Goal: Task Accomplishment & Management: Use online tool/utility

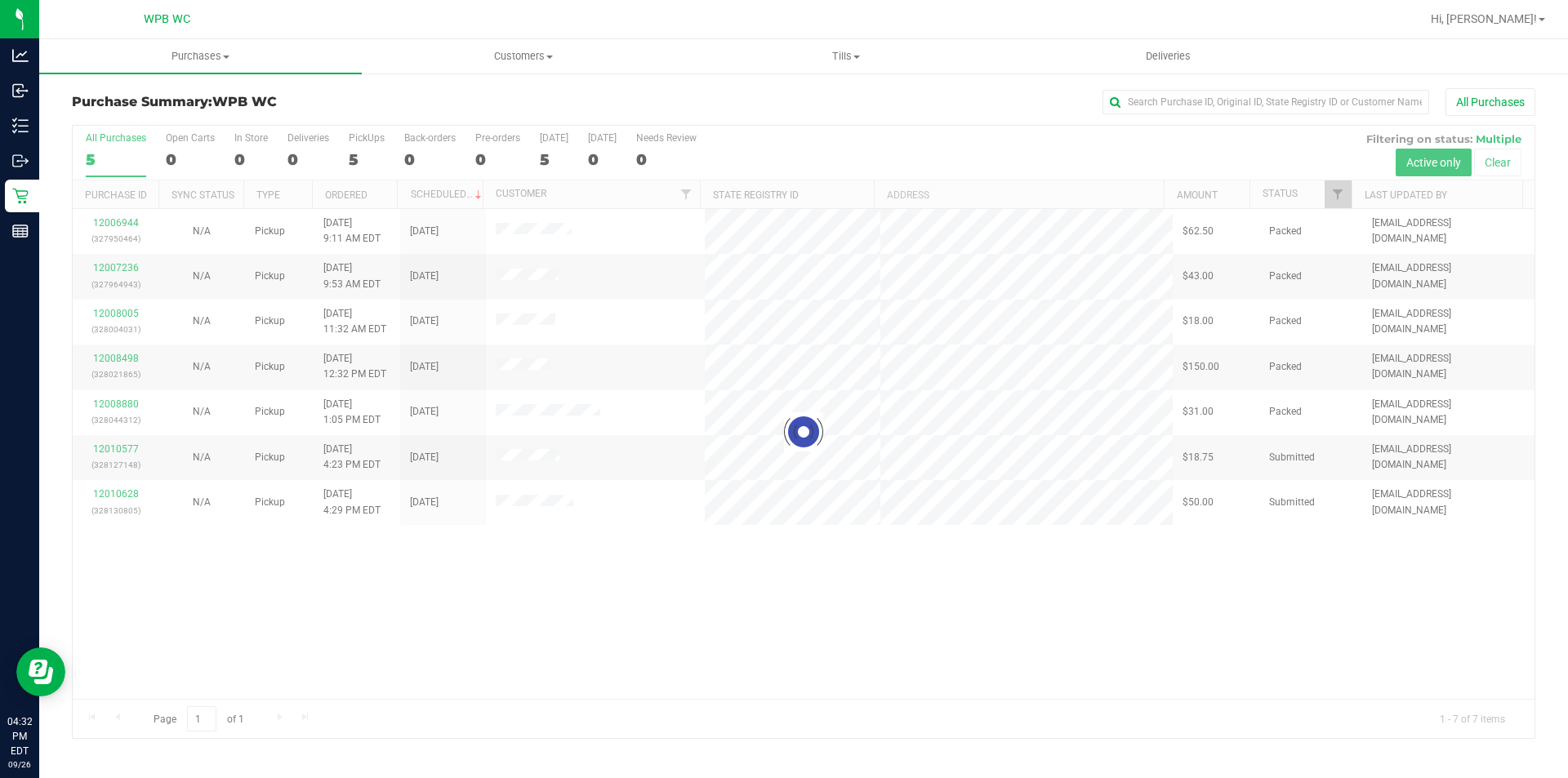
click at [106, 451] on div at bounding box center [804, 432] width 1462 height 612
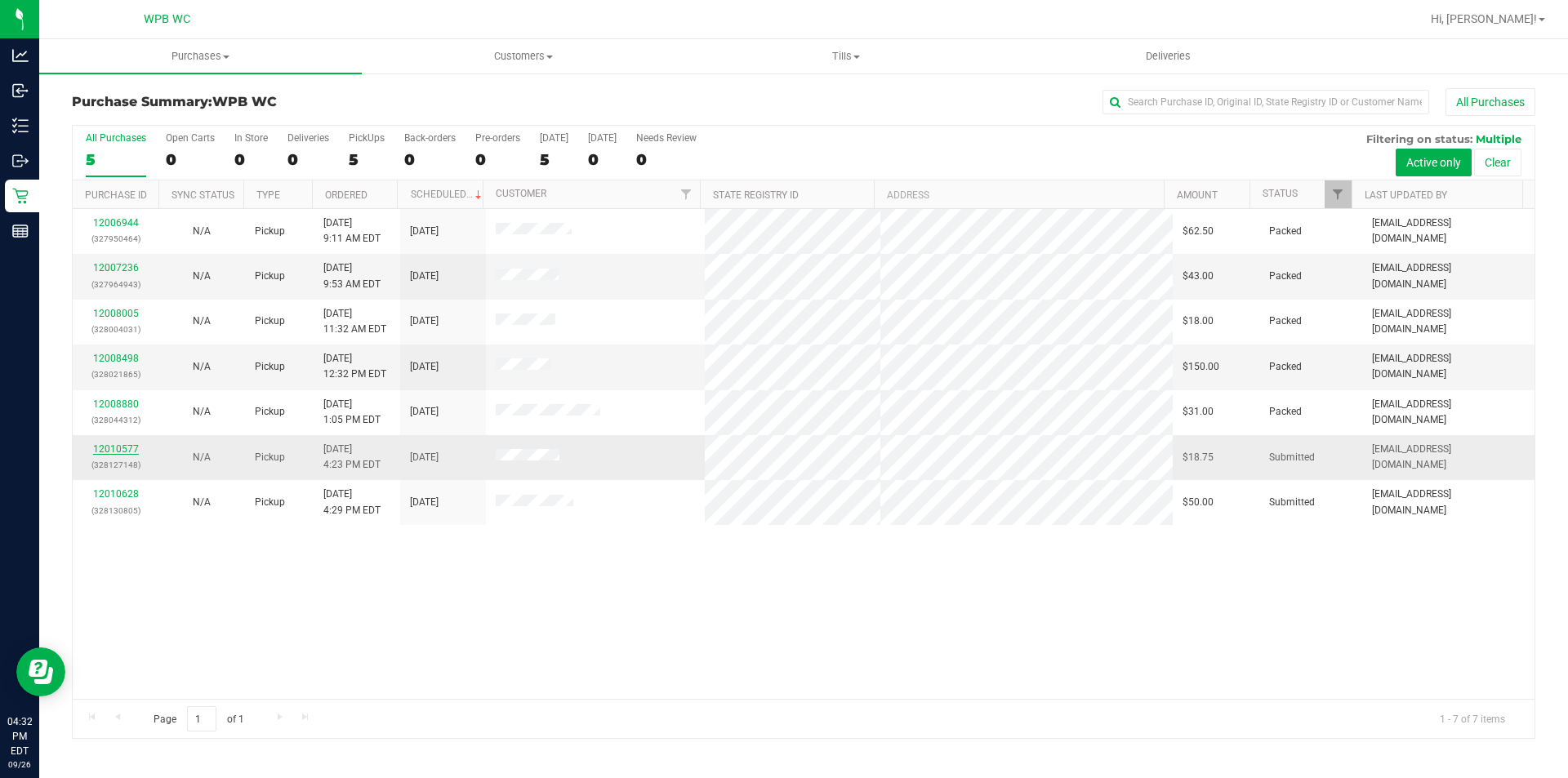
click at [114, 449] on link "12010577" at bounding box center [115, 448] width 46 height 11
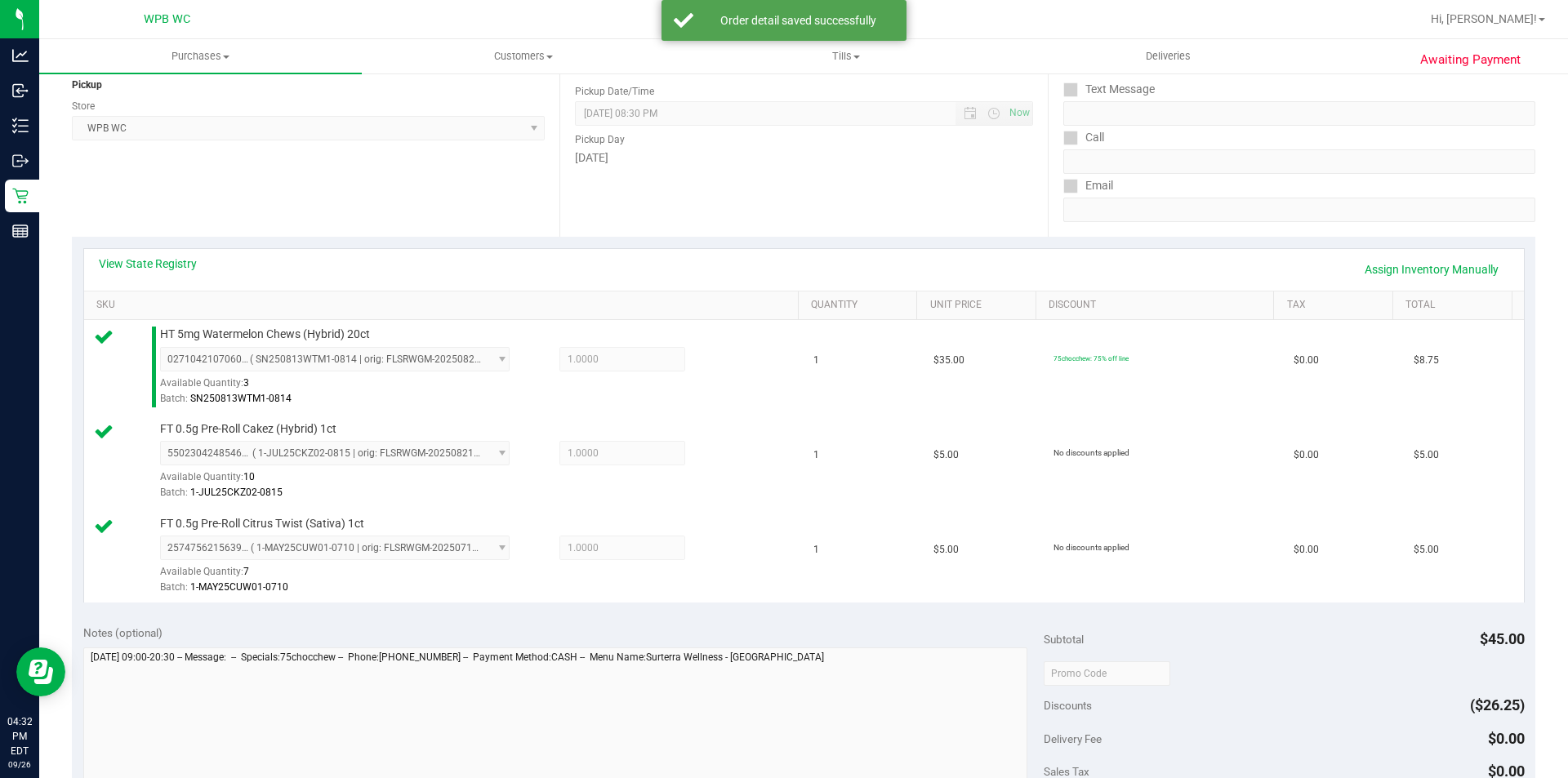
scroll to position [409, 0]
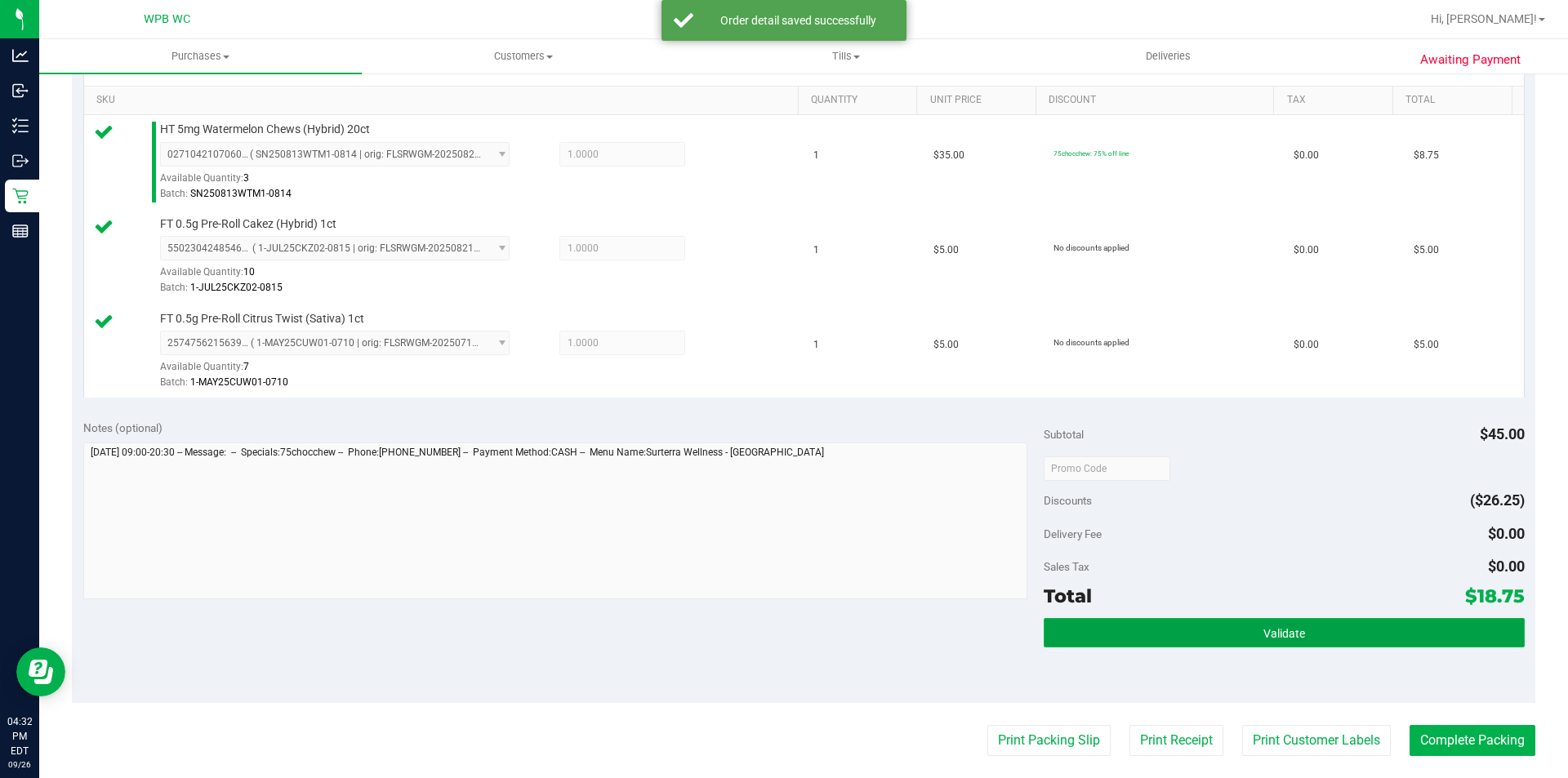
click at [1275, 644] on button "Validate" at bounding box center [1284, 633] width 480 height 29
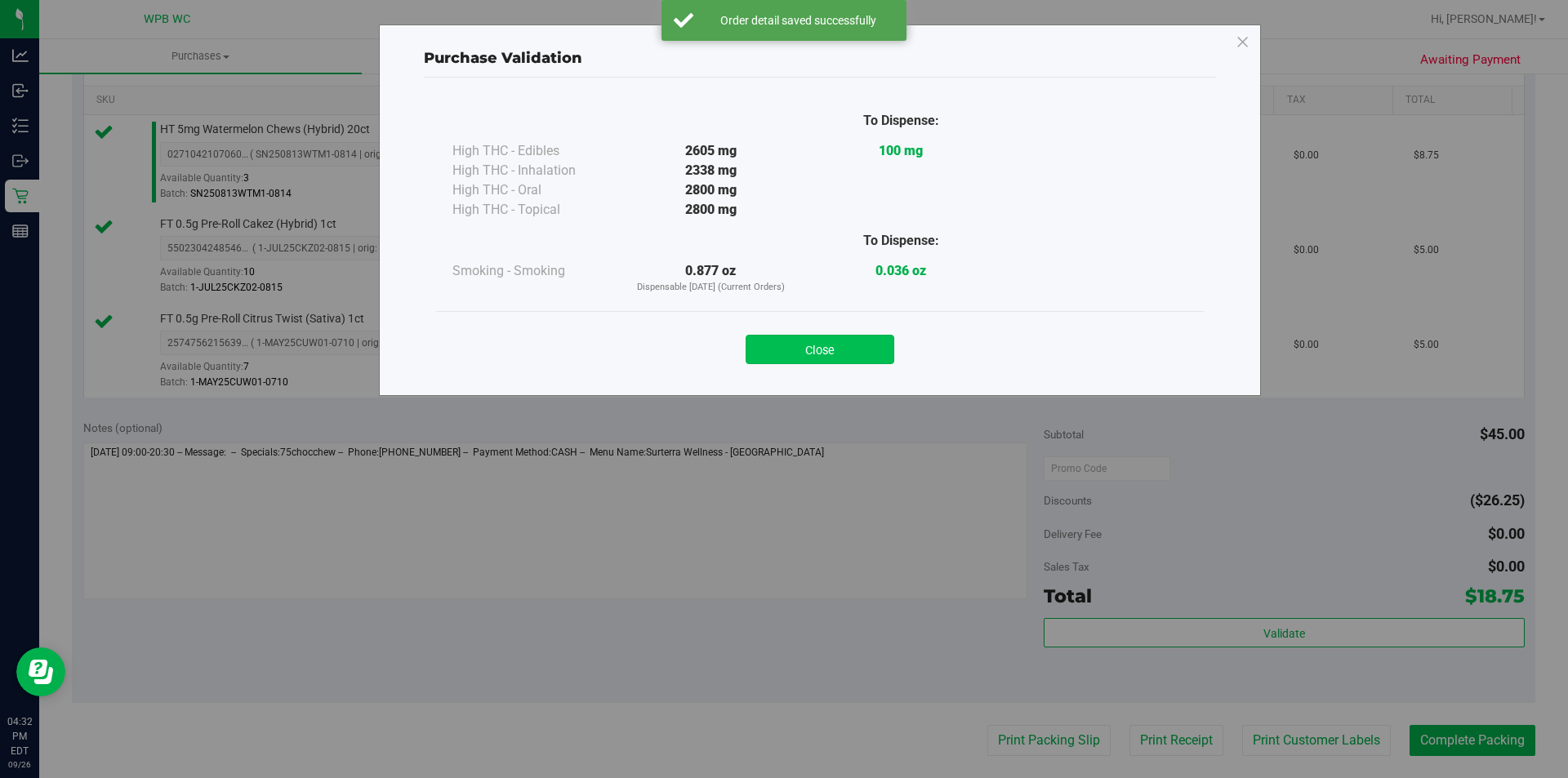
click at [828, 341] on button "Close" at bounding box center [820, 350] width 148 height 29
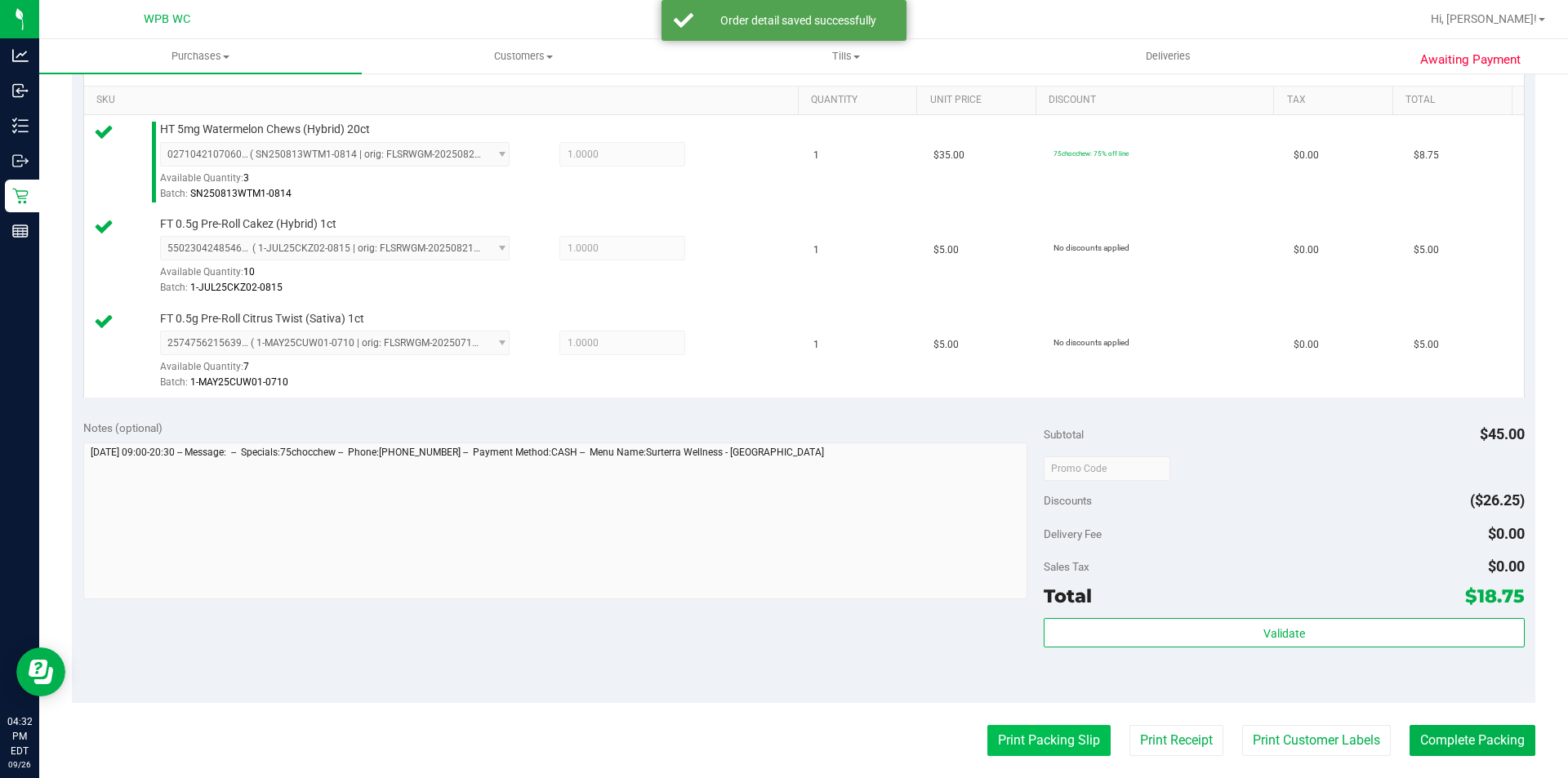
click at [1058, 731] on button "Print Packing Slip" at bounding box center [1049, 741] width 123 height 31
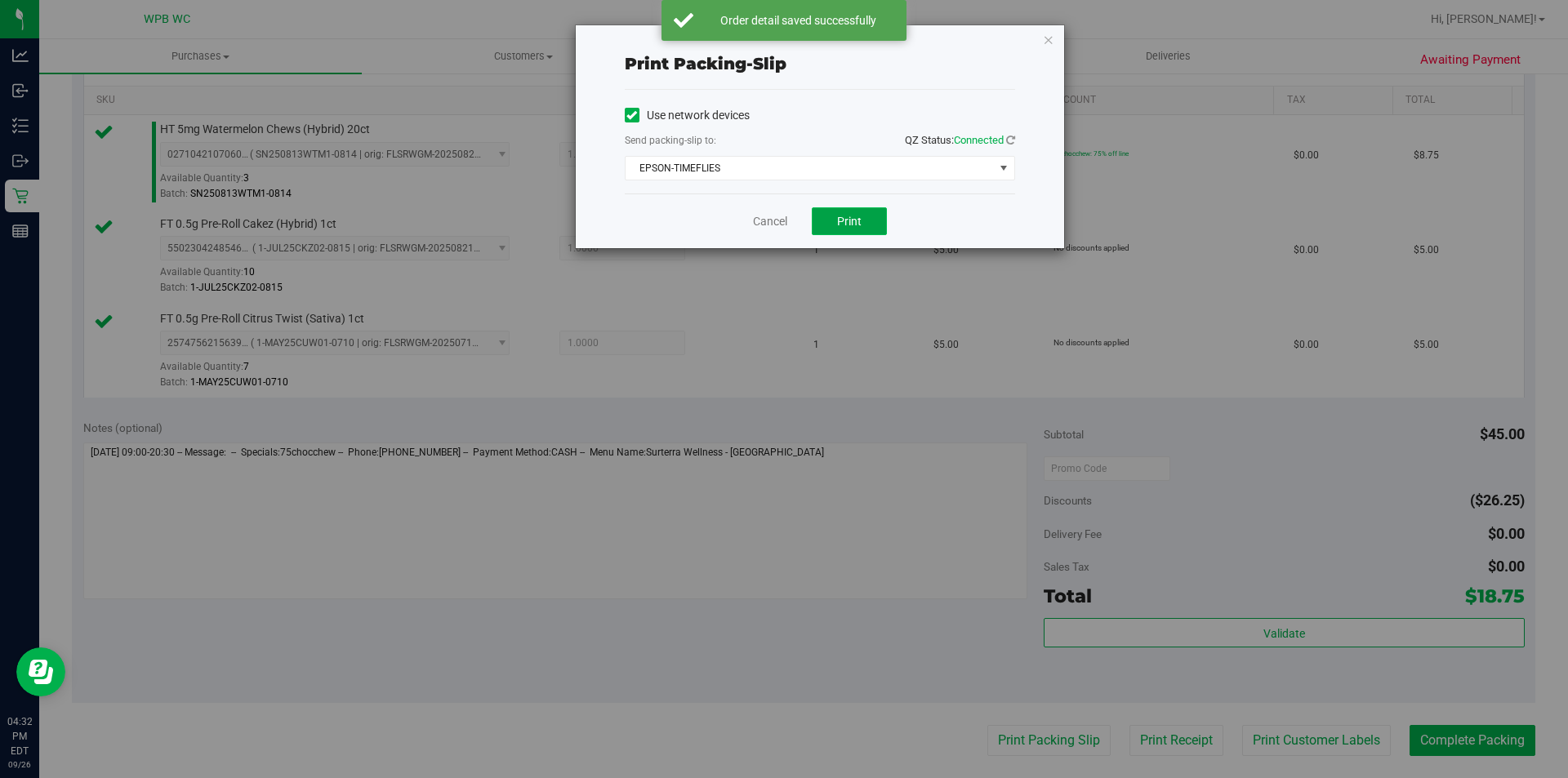
click at [866, 217] on button "Print" at bounding box center [849, 221] width 75 height 28
click at [778, 222] on link "Cancel" at bounding box center [770, 222] width 35 height 17
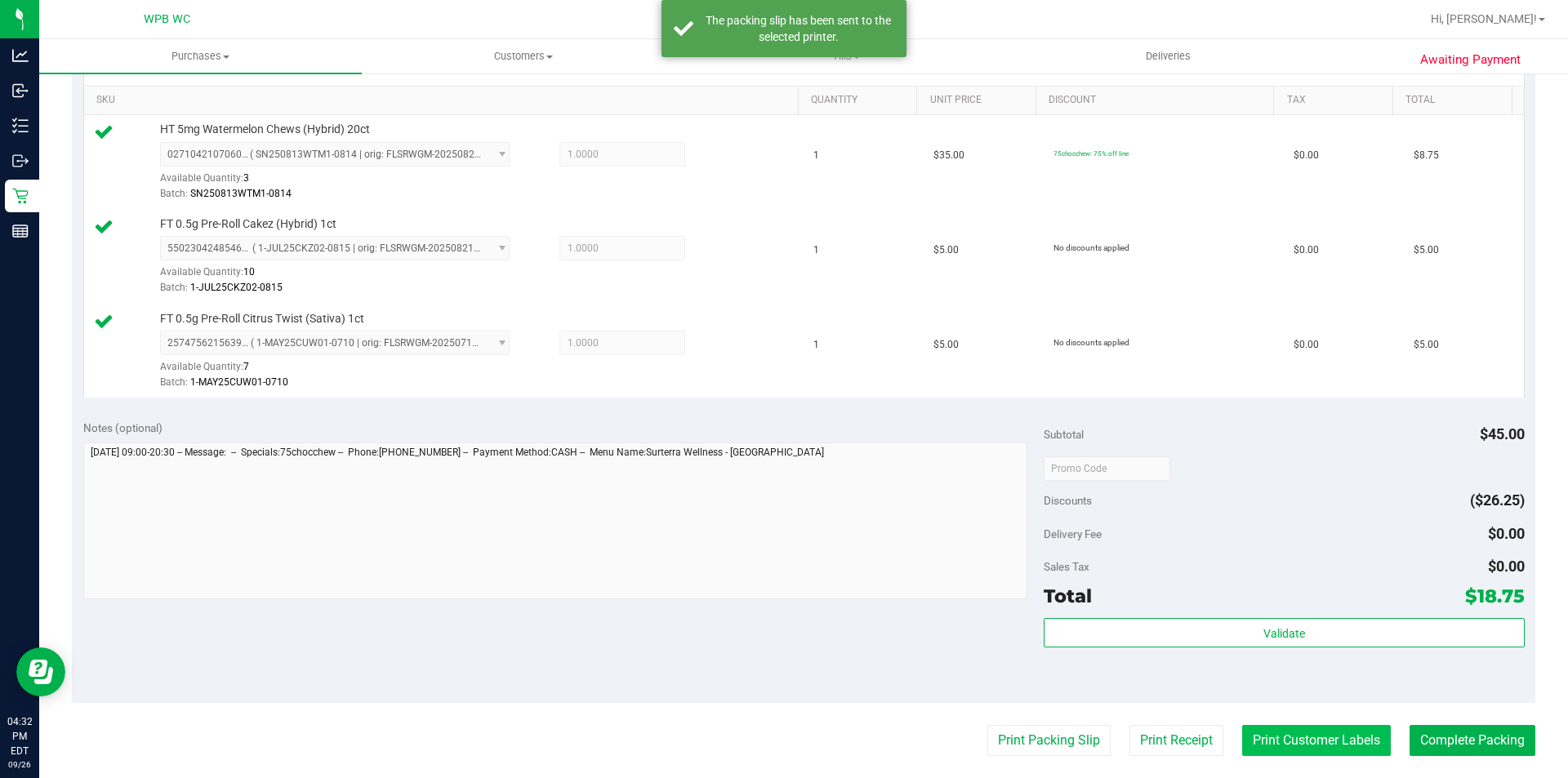
click at [1356, 742] on button "Print Customer Labels" at bounding box center [1316, 741] width 148 height 31
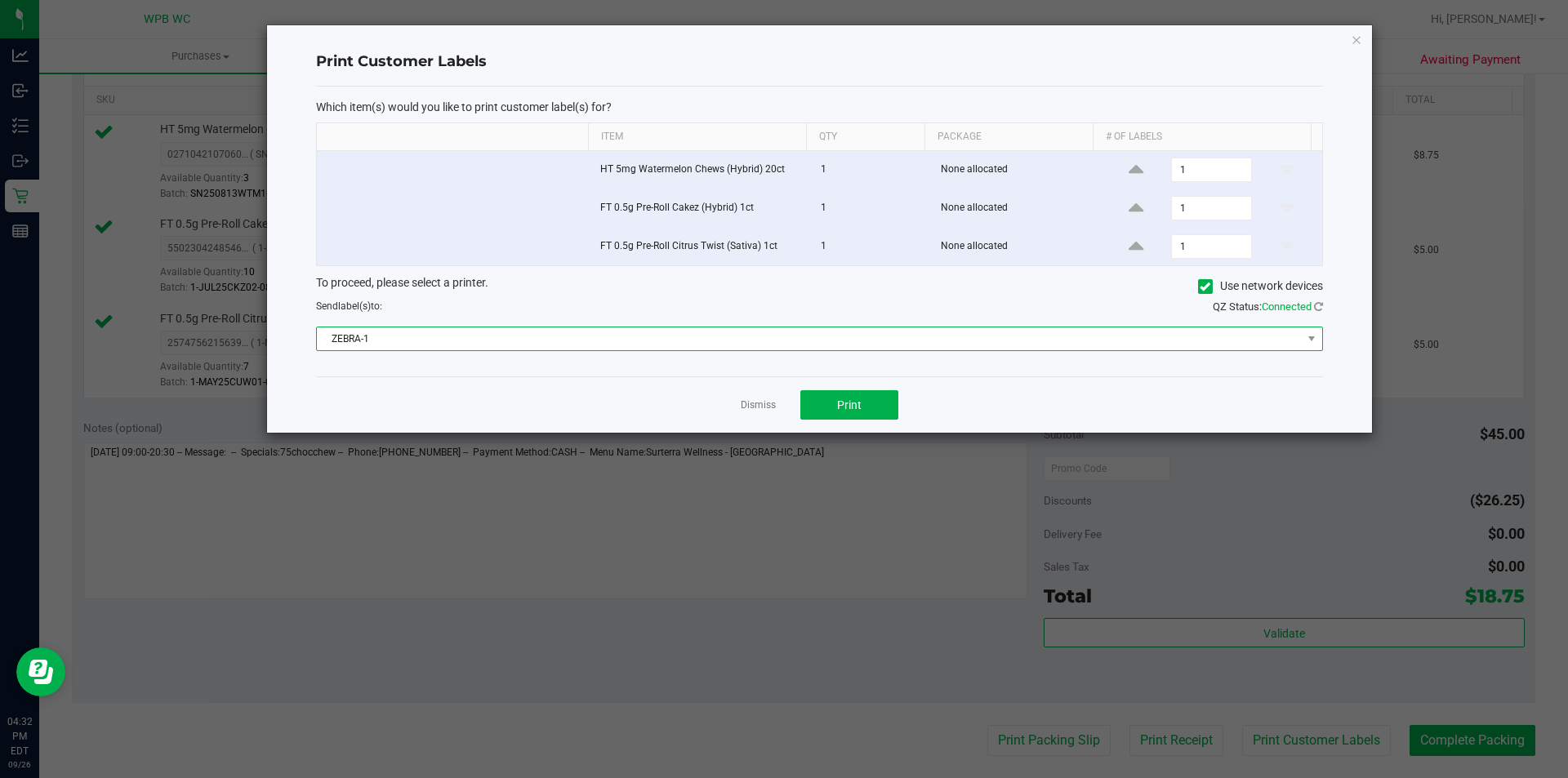
click at [741, 346] on span "ZEBRA-1" at bounding box center [809, 339] width 985 height 23
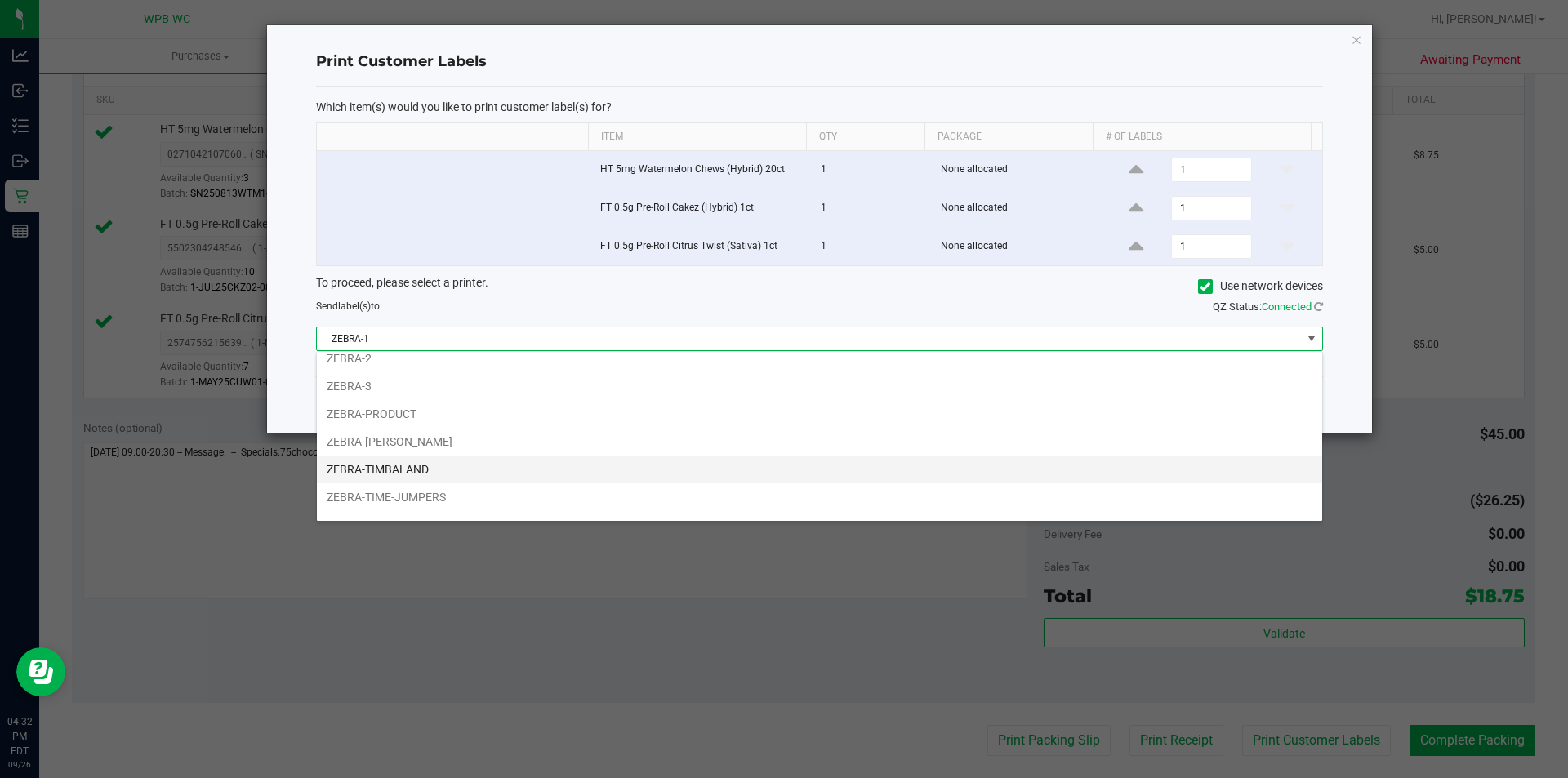
scroll to position [59, 0]
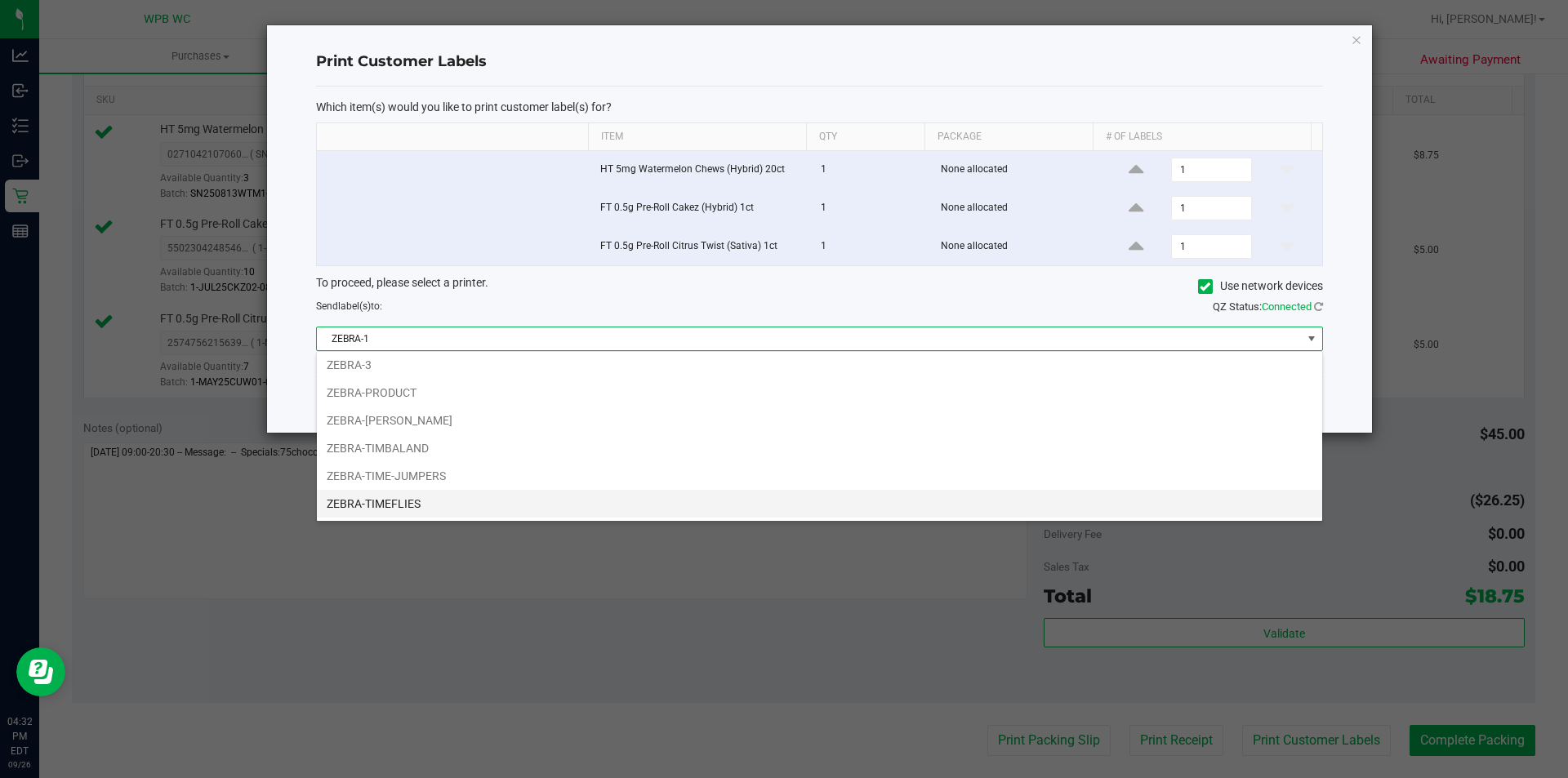
click at [433, 501] on li "ZEBRA-TIMEFLIES" at bounding box center [819, 504] width 1005 height 28
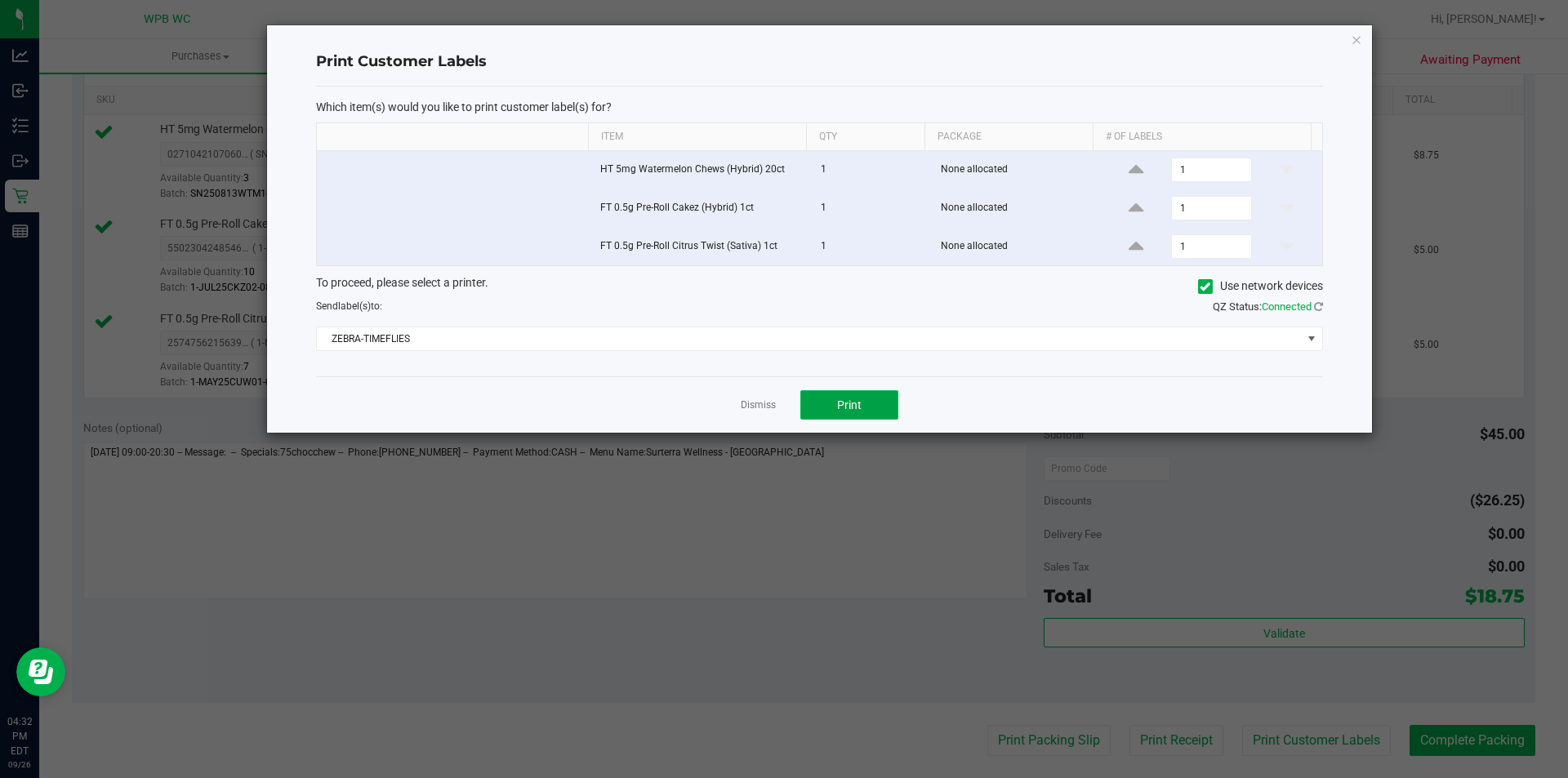
click at [841, 400] on span "Print" at bounding box center [849, 405] width 24 height 13
click at [748, 406] on link "Dismiss" at bounding box center [758, 406] width 35 height 14
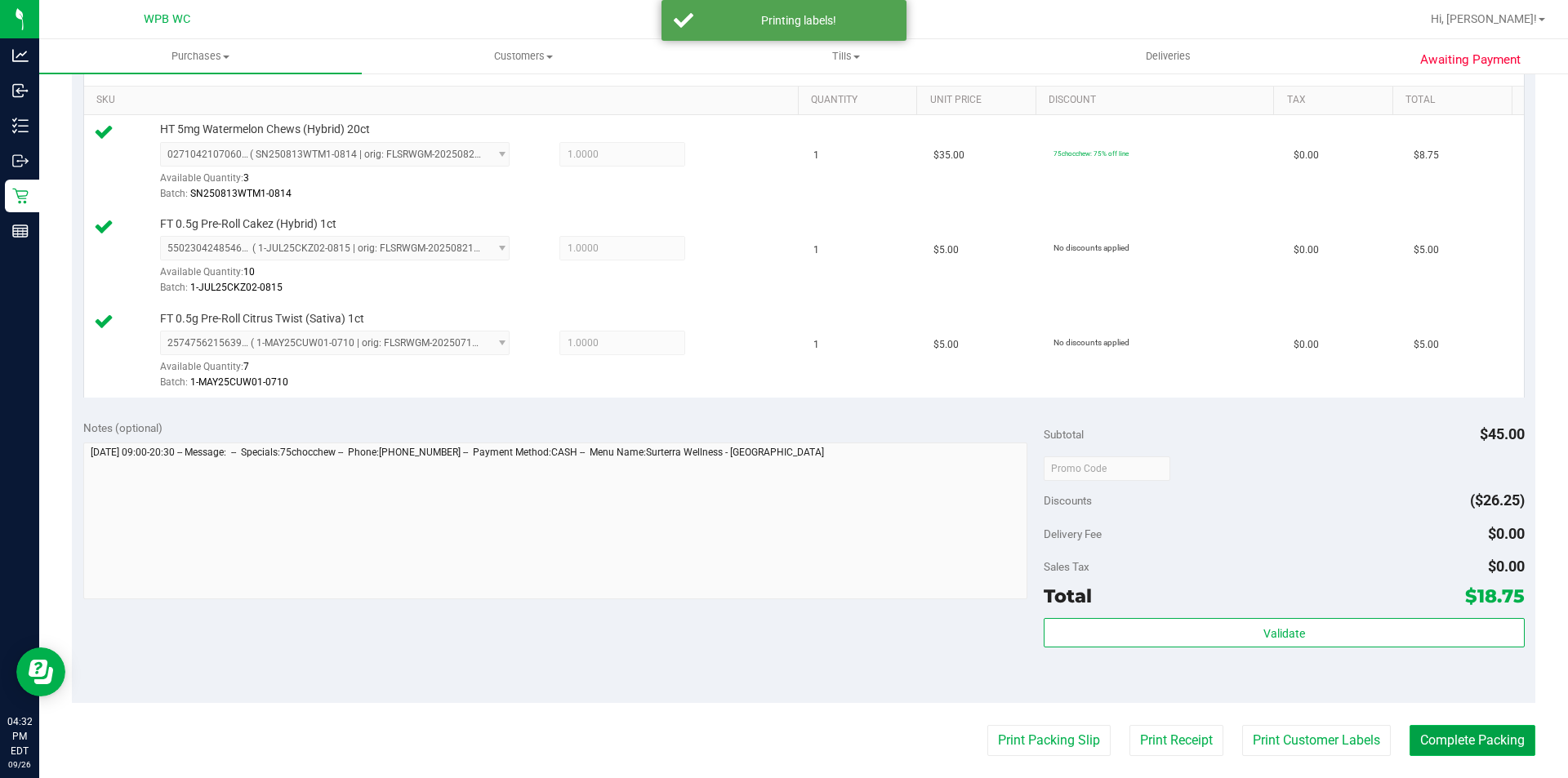
click at [1466, 743] on button "Complete Packing" at bounding box center [1472, 741] width 126 height 31
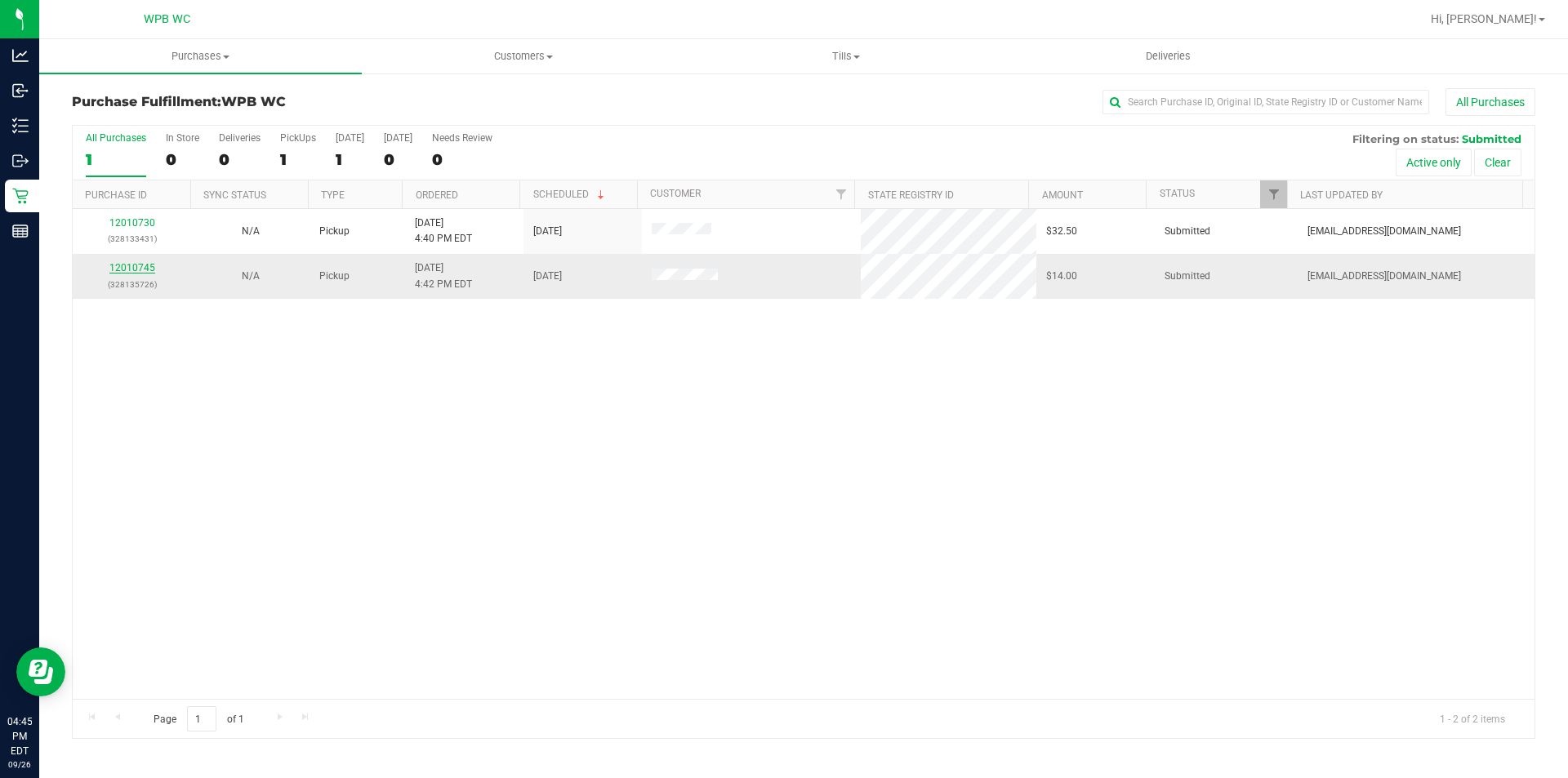
click at [145, 264] on link "12010745" at bounding box center [132, 267] width 46 height 11
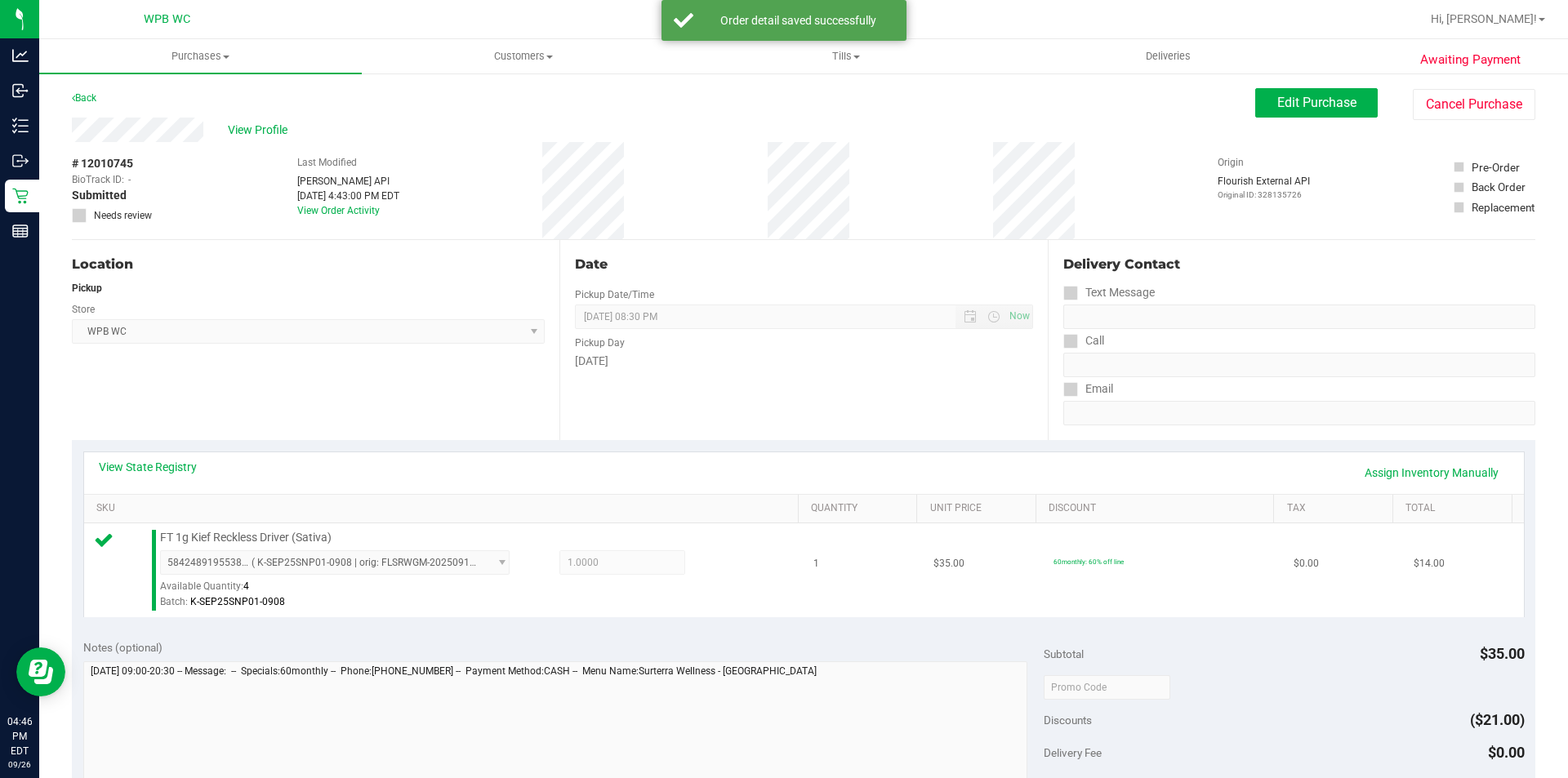
scroll to position [245, 0]
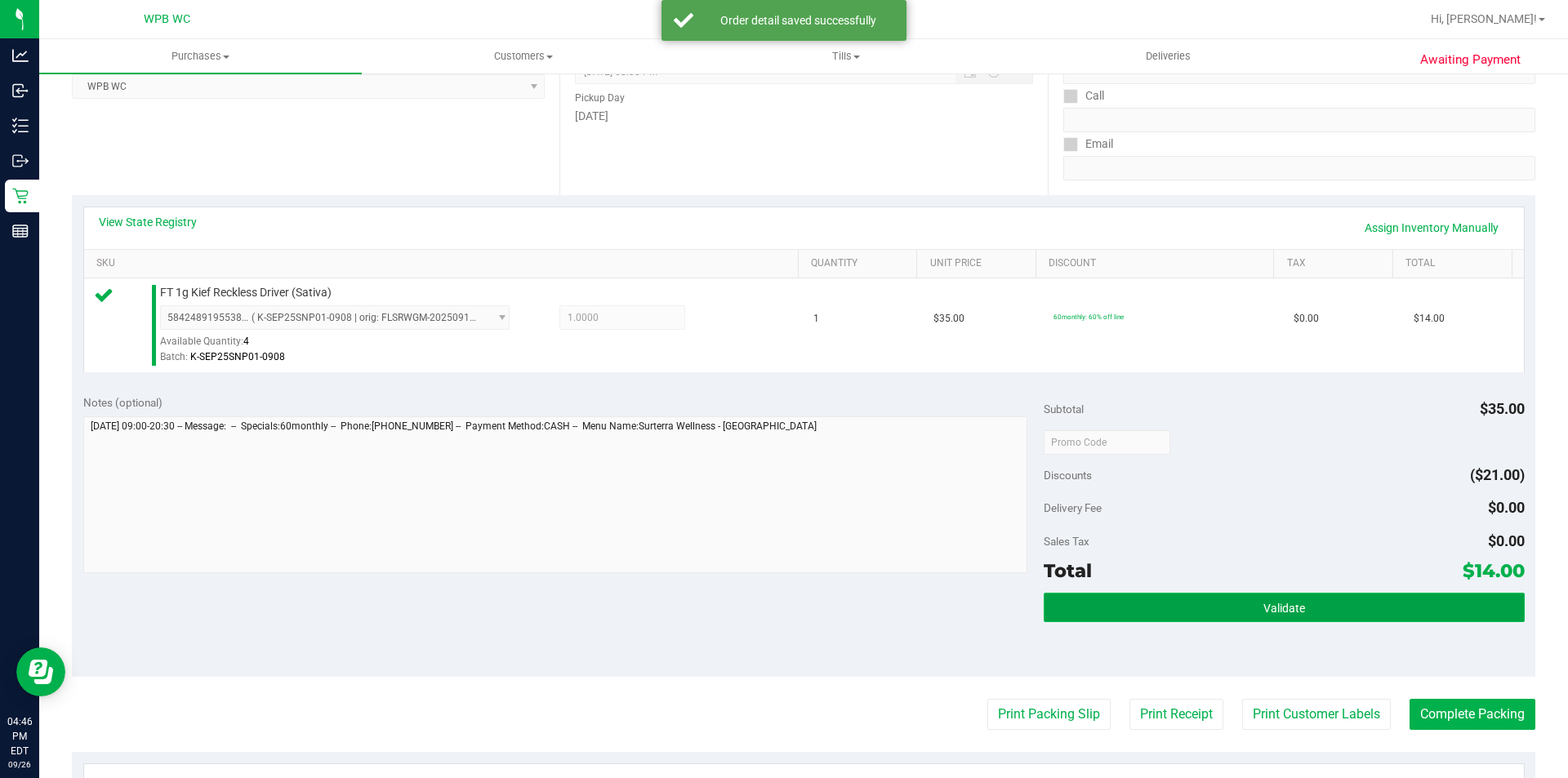
click at [1249, 595] on button "Validate" at bounding box center [1284, 608] width 480 height 29
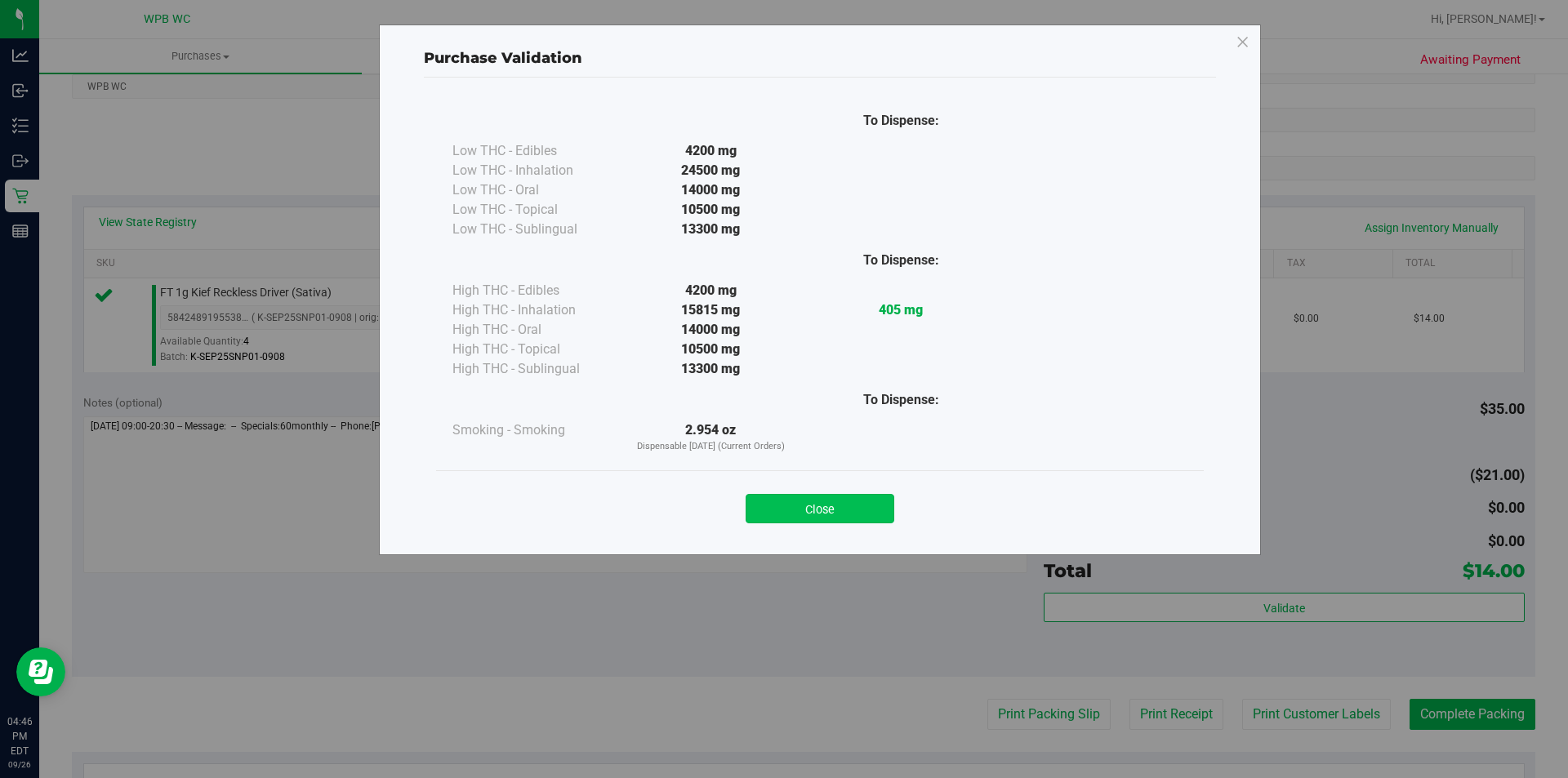
click at [850, 519] on button "Close" at bounding box center [820, 509] width 148 height 29
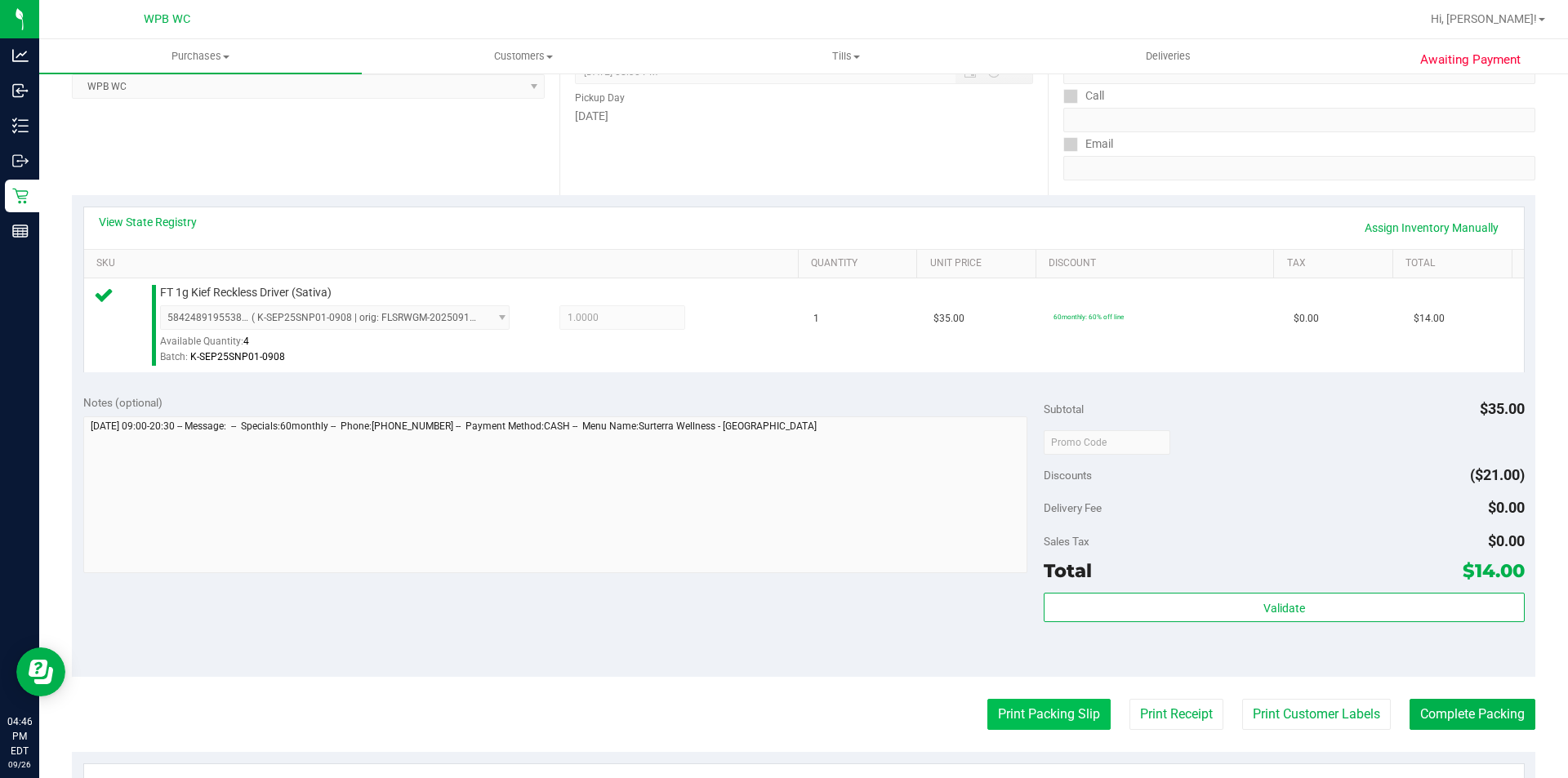
click at [1003, 707] on button "Print Packing Slip" at bounding box center [1049, 715] width 123 height 31
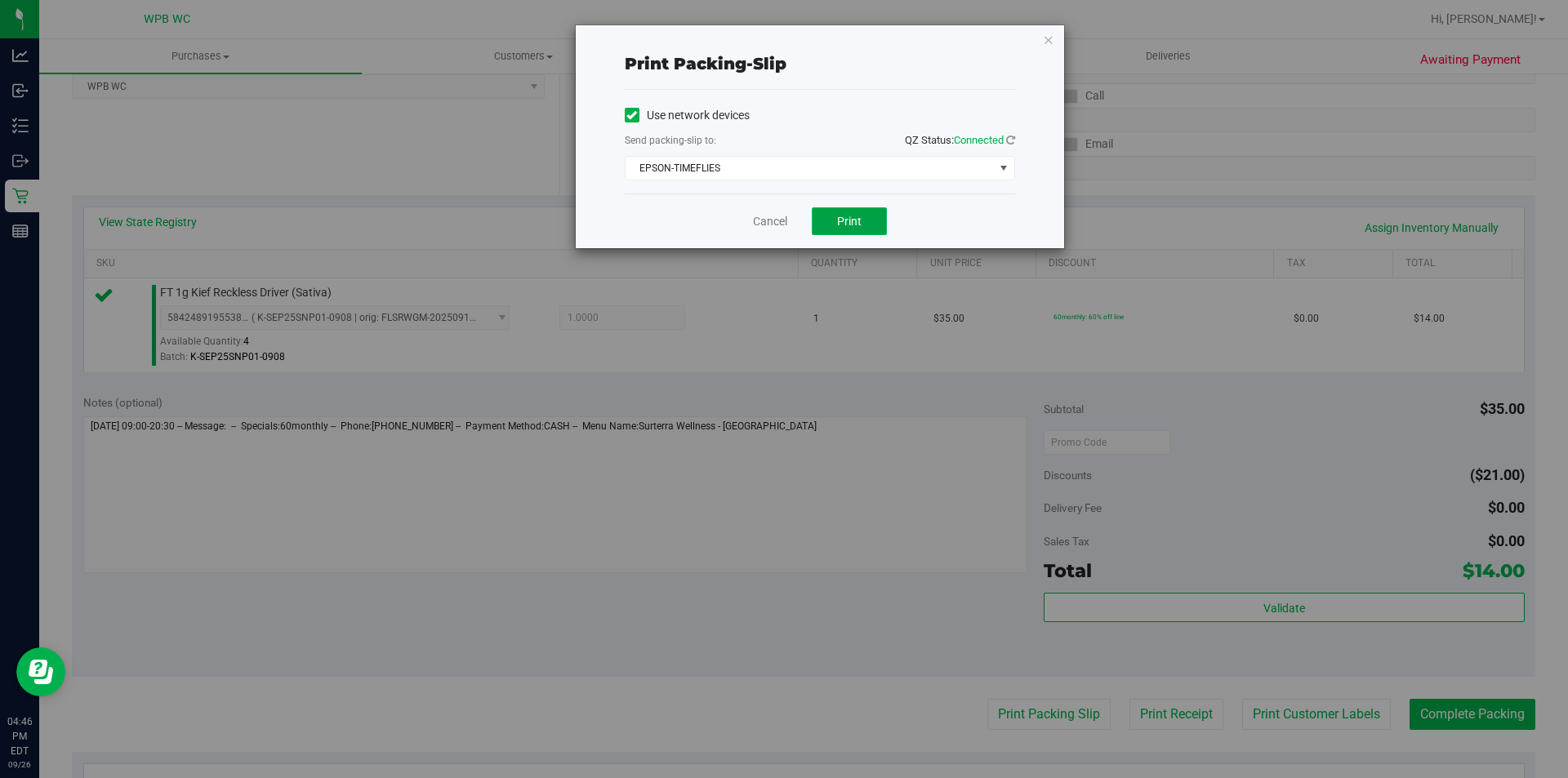
click at [862, 219] on button "Print" at bounding box center [849, 221] width 75 height 28
drag, startPoint x: 773, startPoint y: 219, endPoint x: 995, endPoint y: 326, distance: 246.4
click at [773, 219] on link "Cancel" at bounding box center [770, 222] width 35 height 17
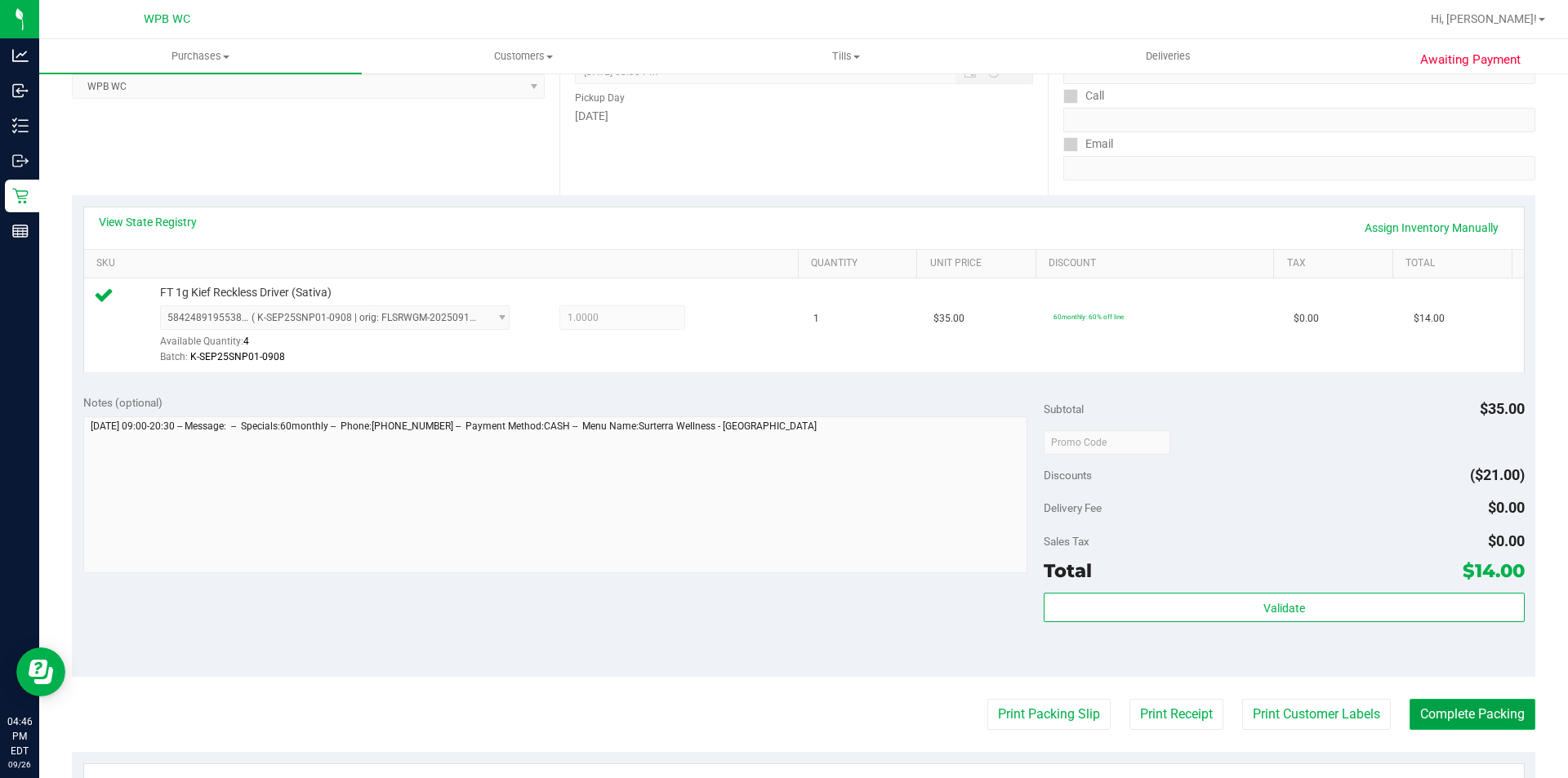
click at [1485, 716] on button "Complete Packing" at bounding box center [1472, 715] width 126 height 31
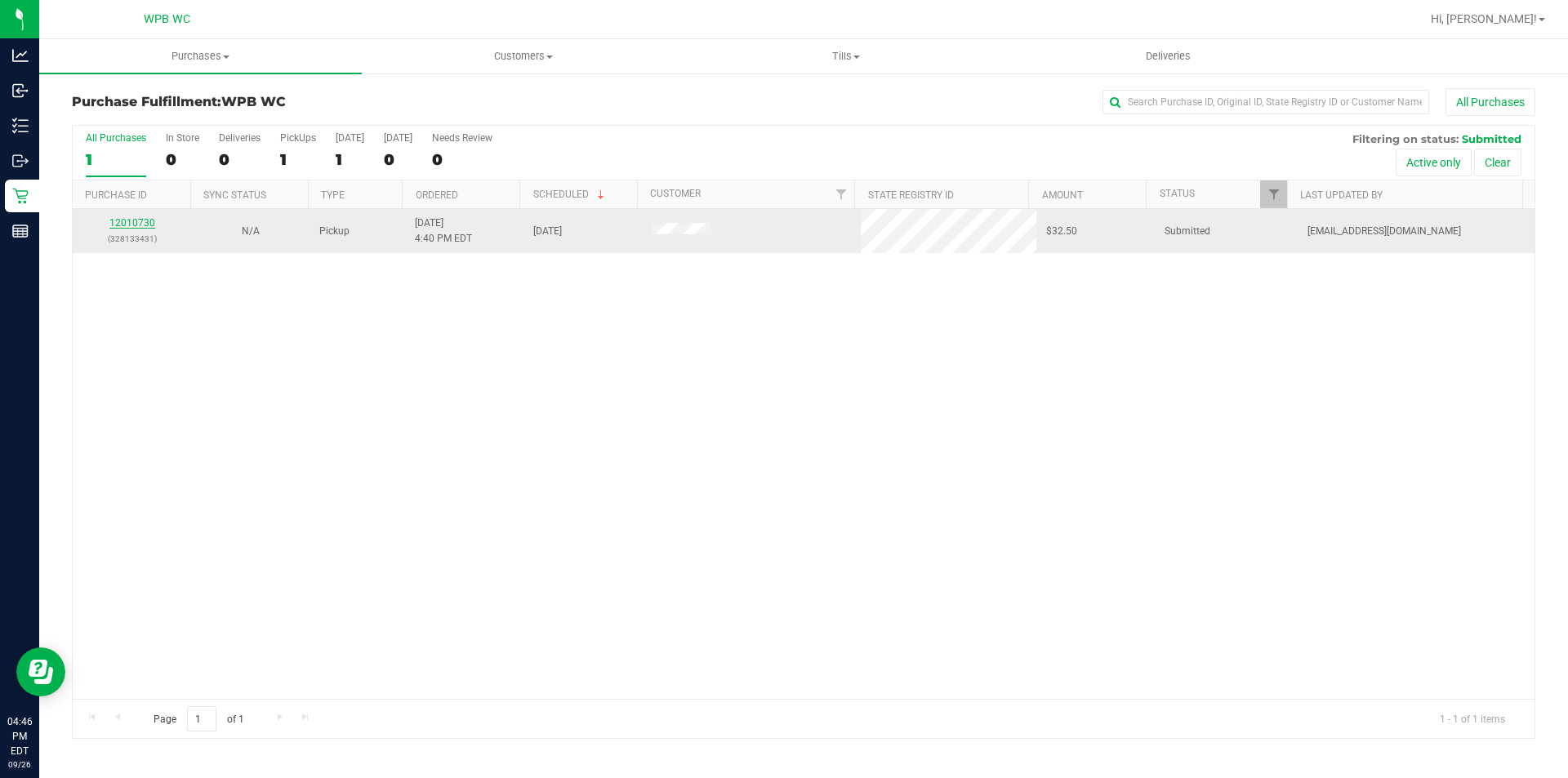
click at [135, 226] on link "12010730" at bounding box center [132, 222] width 46 height 11
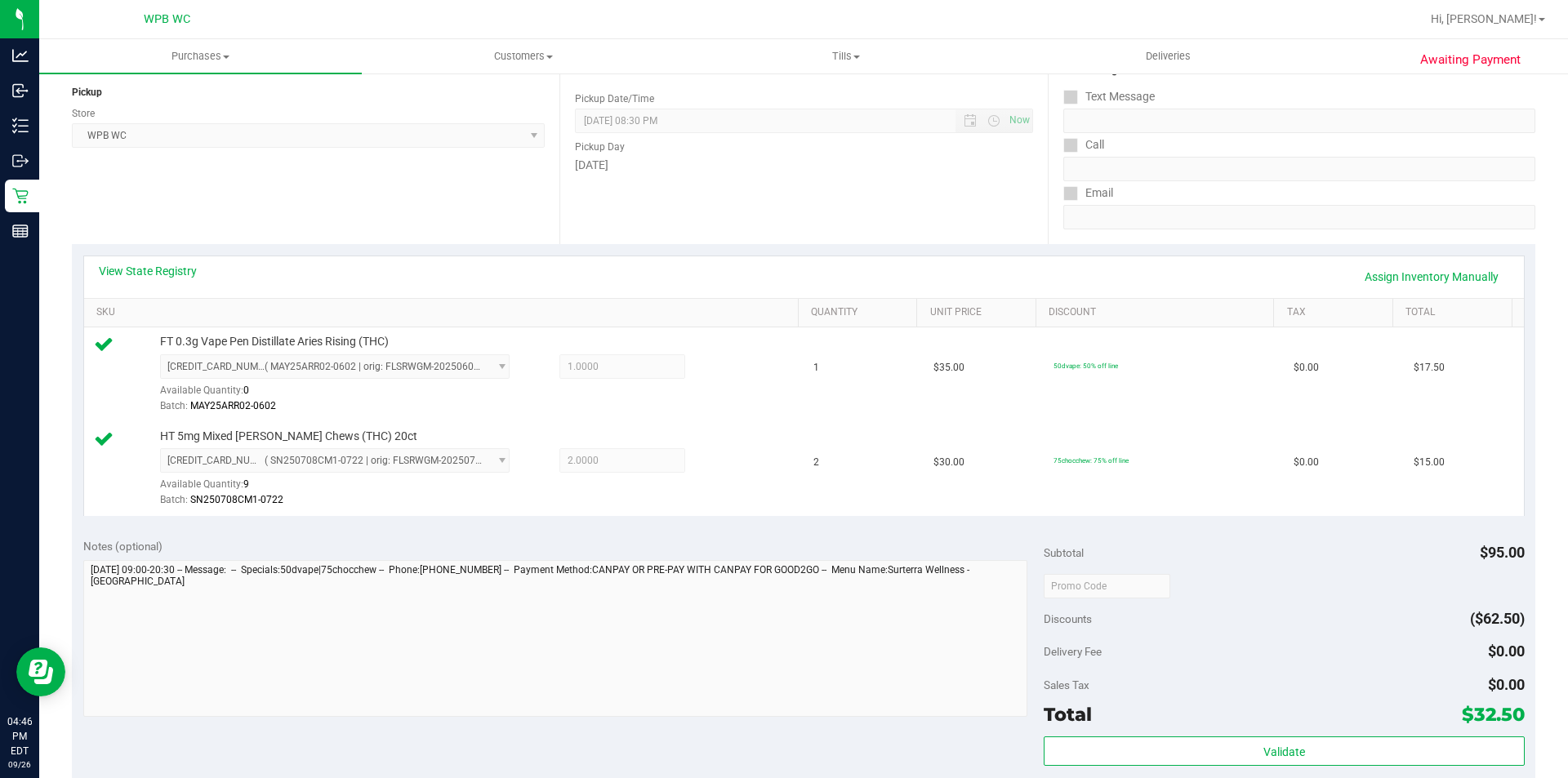
scroll to position [572, 0]
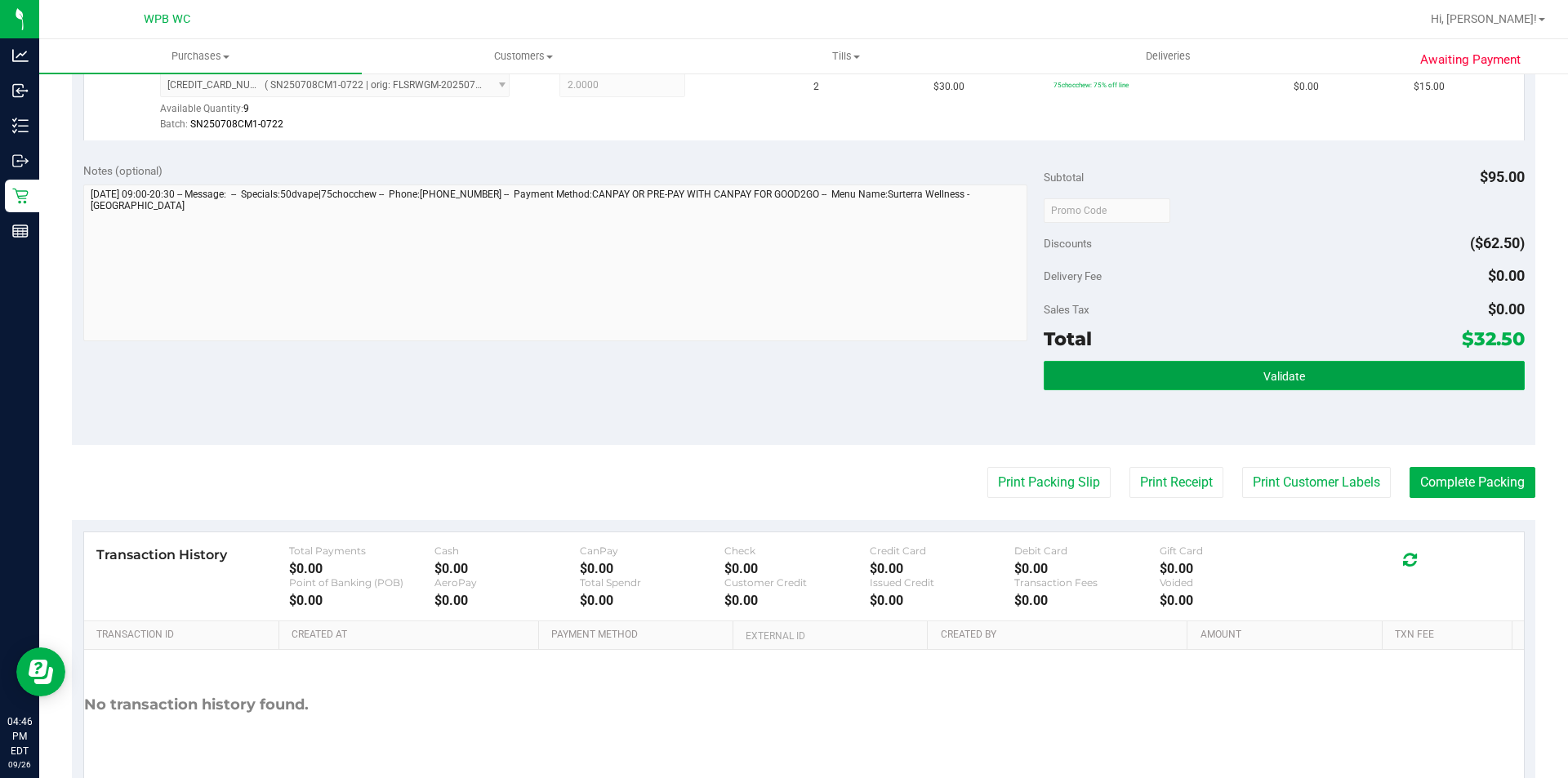
click at [1275, 370] on span "Validate" at bounding box center [1284, 376] width 42 height 13
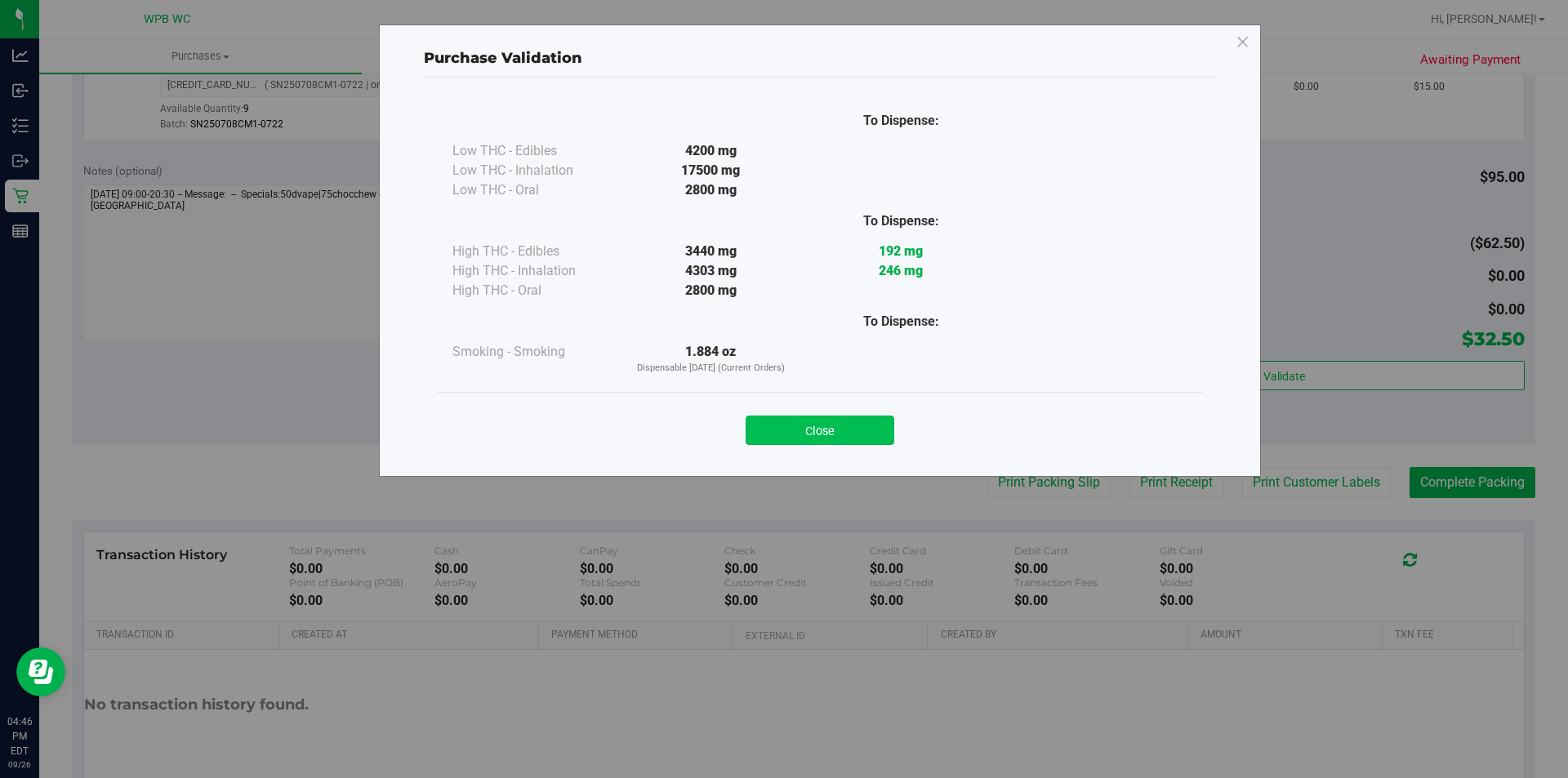
click at [868, 423] on button "Close" at bounding box center [820, 430] width 148 height 29
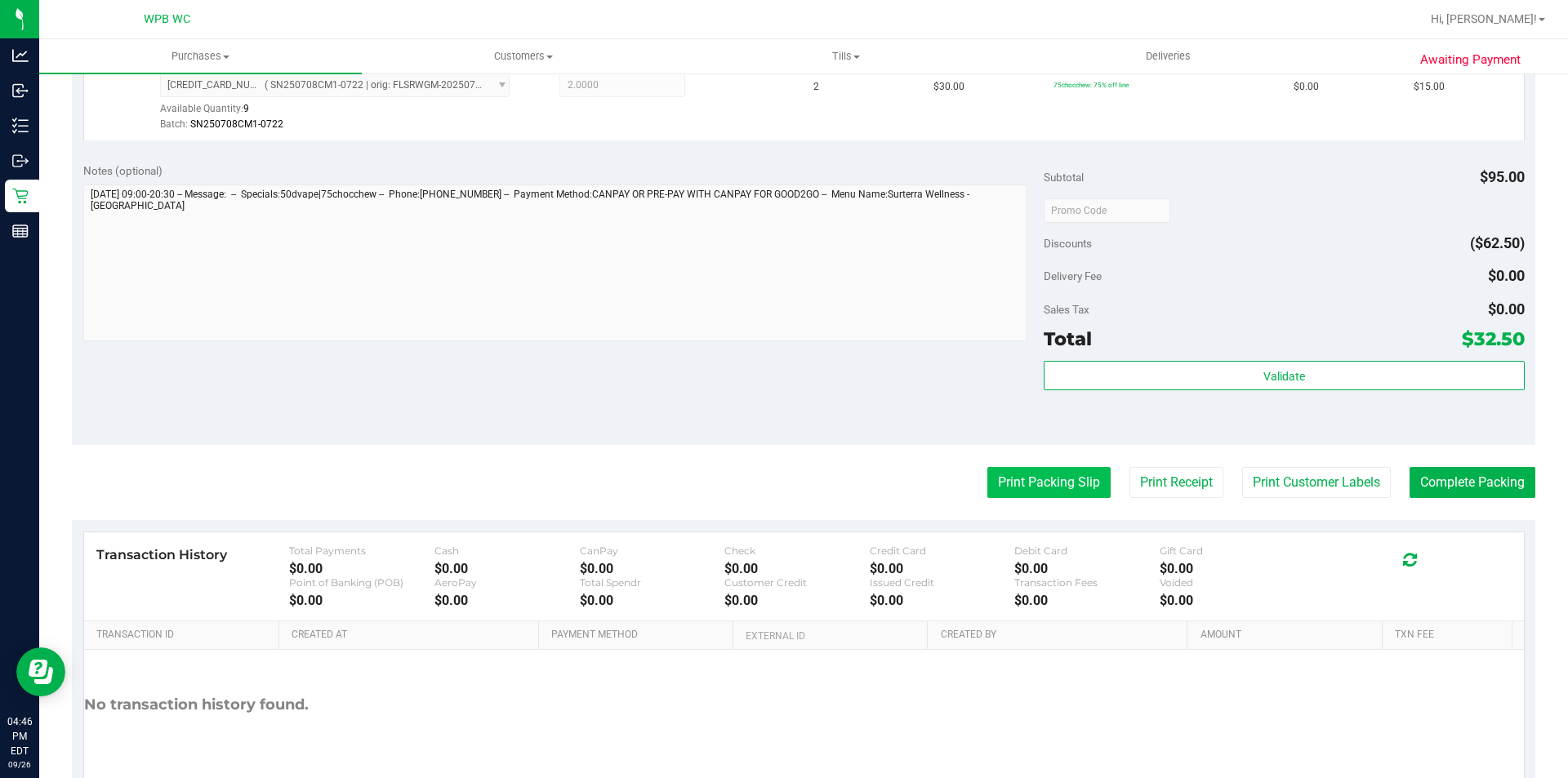
click at [1022, 468] on button "Print Packing Slip" at bounding box center [1049, 483] width 123 height 31
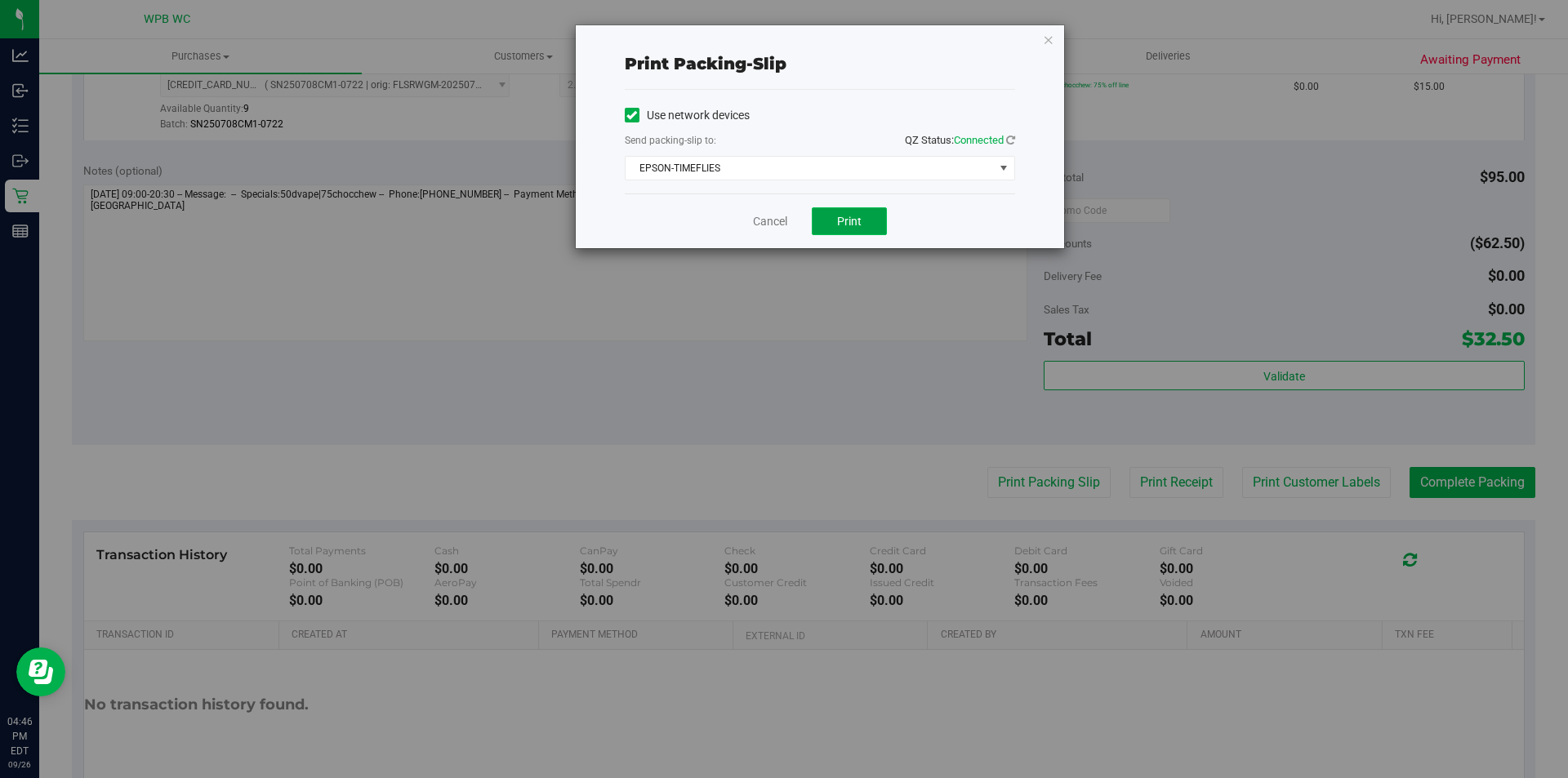
click at [864, 226] on button "Print" at bounding box center [849, 221] width 75 height 28
click at [768, 217] on link "Cancel" at bounding box center [770, 222] width 35 height 17
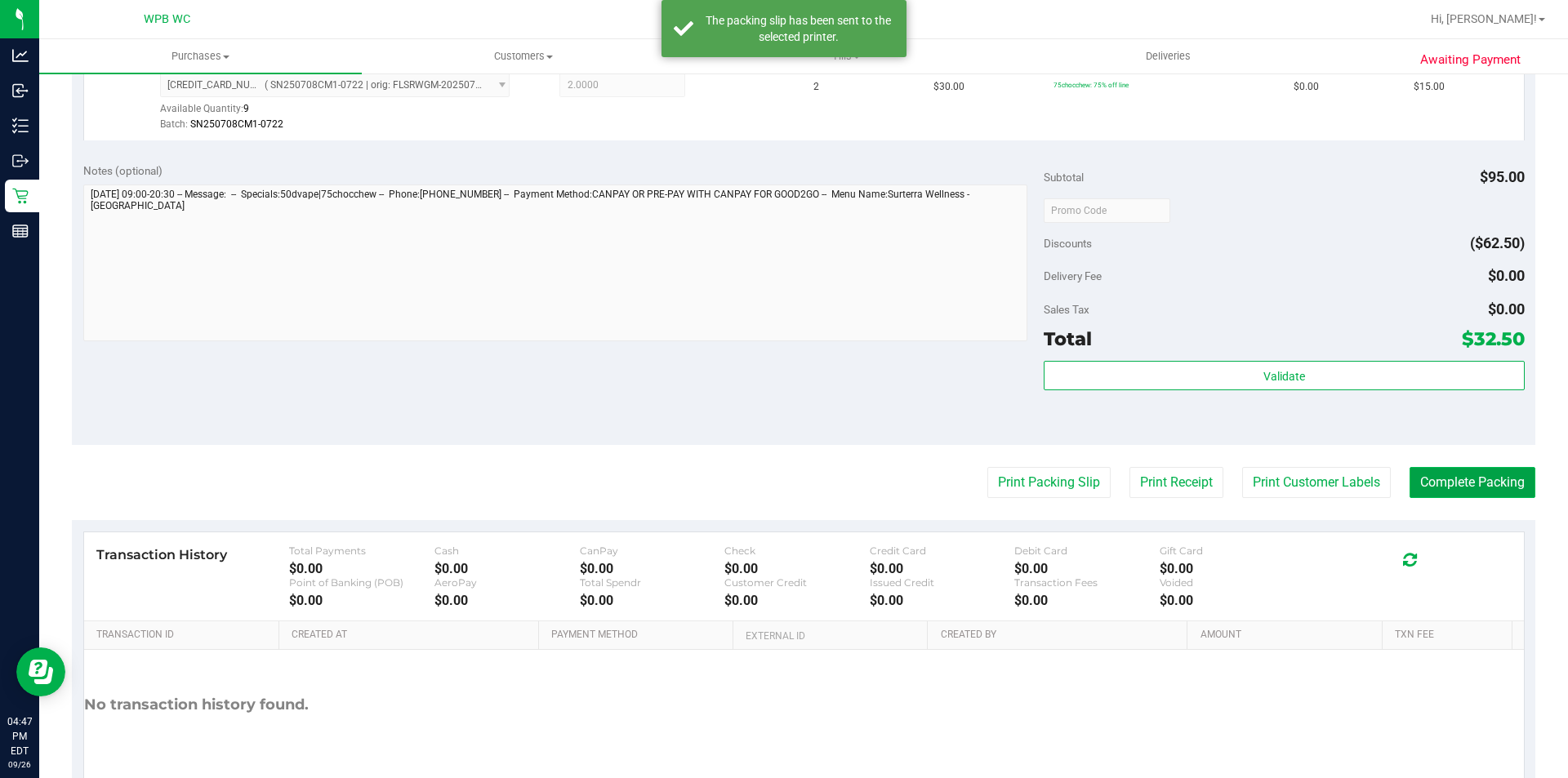
click at [1460, 476] on button "Complete Packing" at bounding box center [1472, 483] width 126 height 31
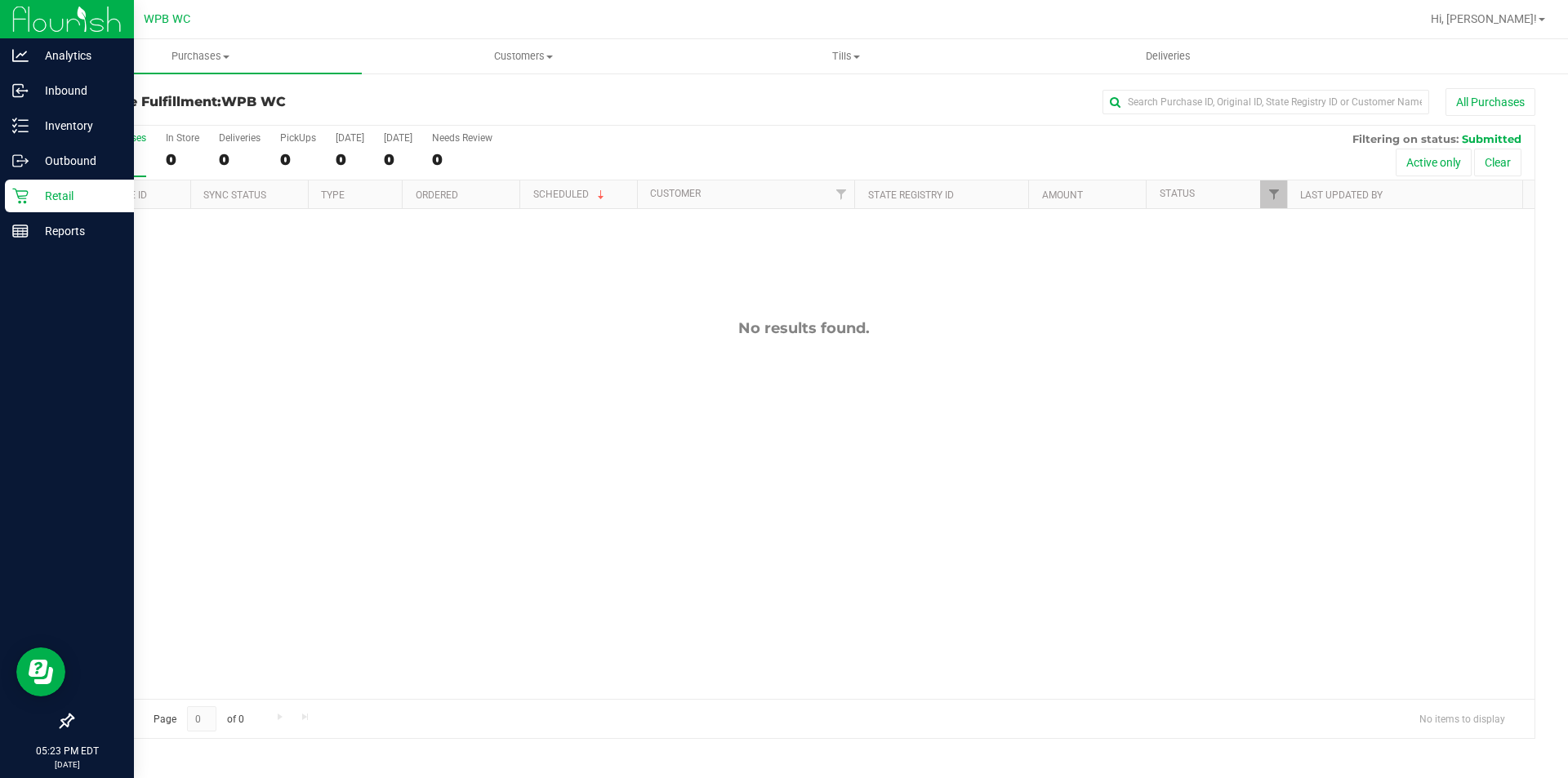
click at [19, 189] on icon at bounding box center [20, 196] width 16 height 16
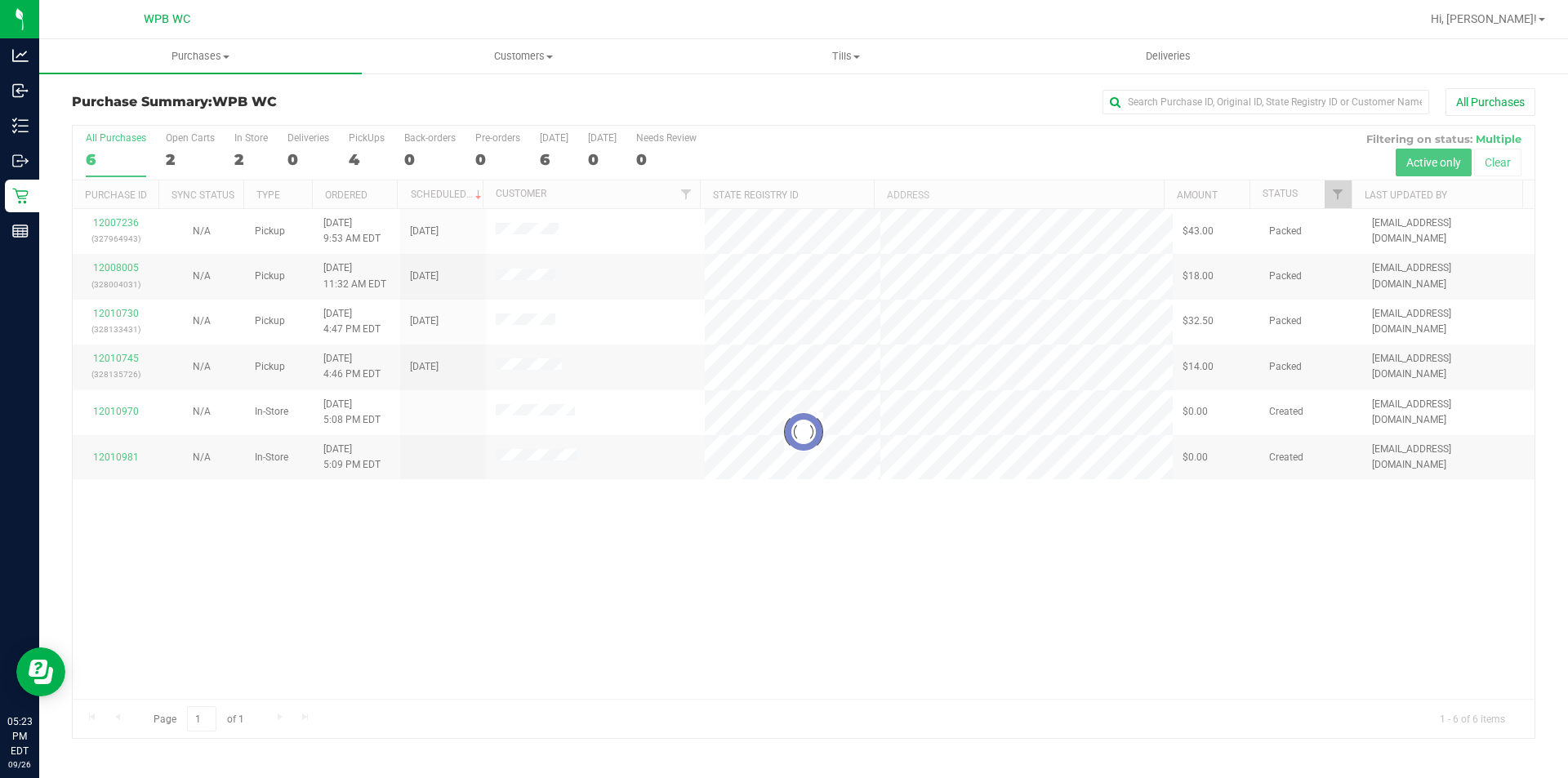
click at [721, 552] on div at bounding box center [804, 432] width 1462 height 612
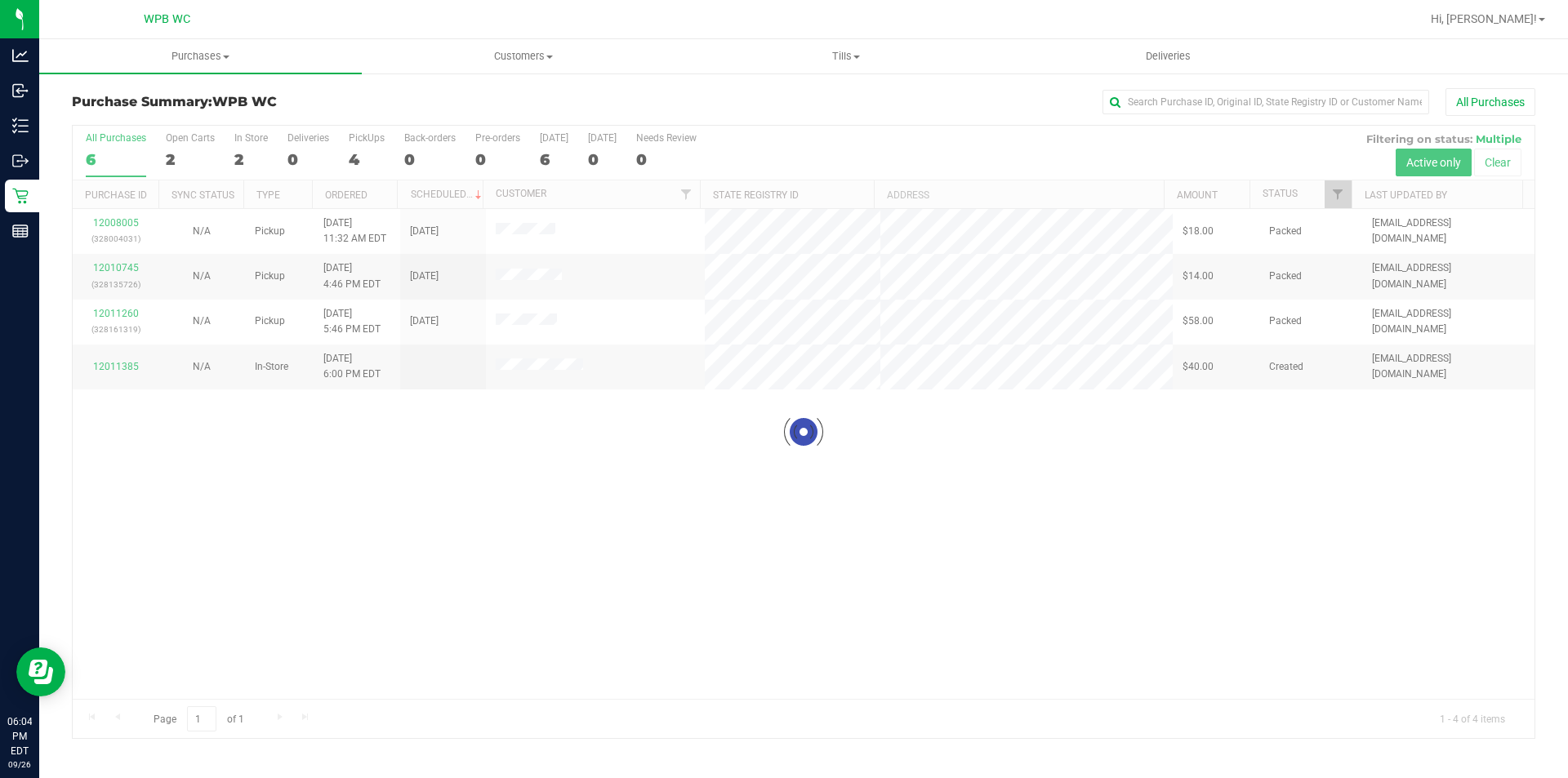
drag, startPoint x: 701, startPoint y: 464, endPoint x: 709, endPoint y: 434, distance: 31.0
click at [706, 461] on div at bounding box center [804, 432] width 1462 height 612
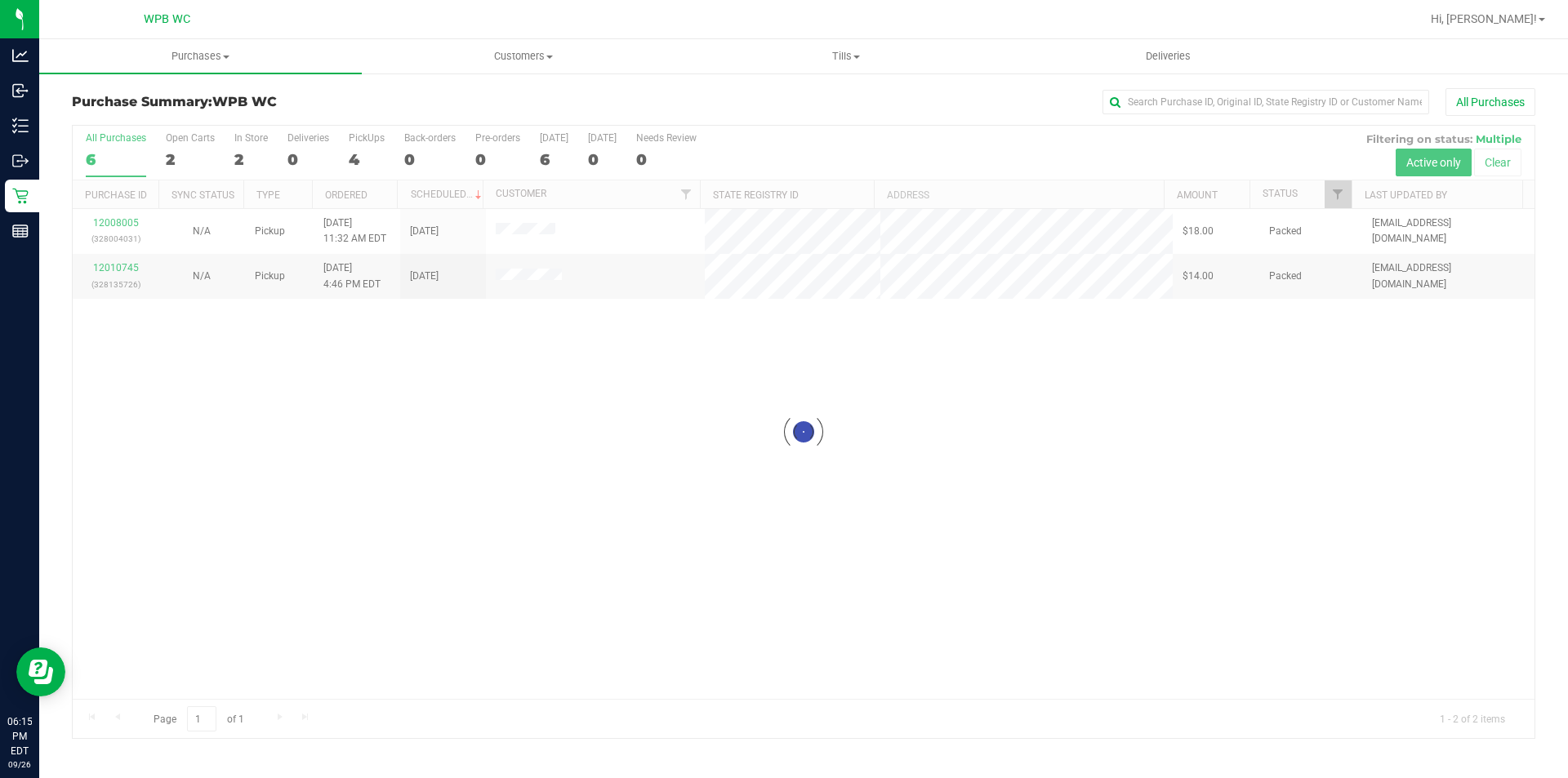
click at [958, 500] on div at bounding box center [804, 432] width 1462 height 612
click at [673, 441] on div "12008005 (328004031) N/A Pickup [DATE] 11:32 AM EDT 9/26/2025 $18.00 Packed [EM…" at bounding box center [804, 454] width 1462 height 490
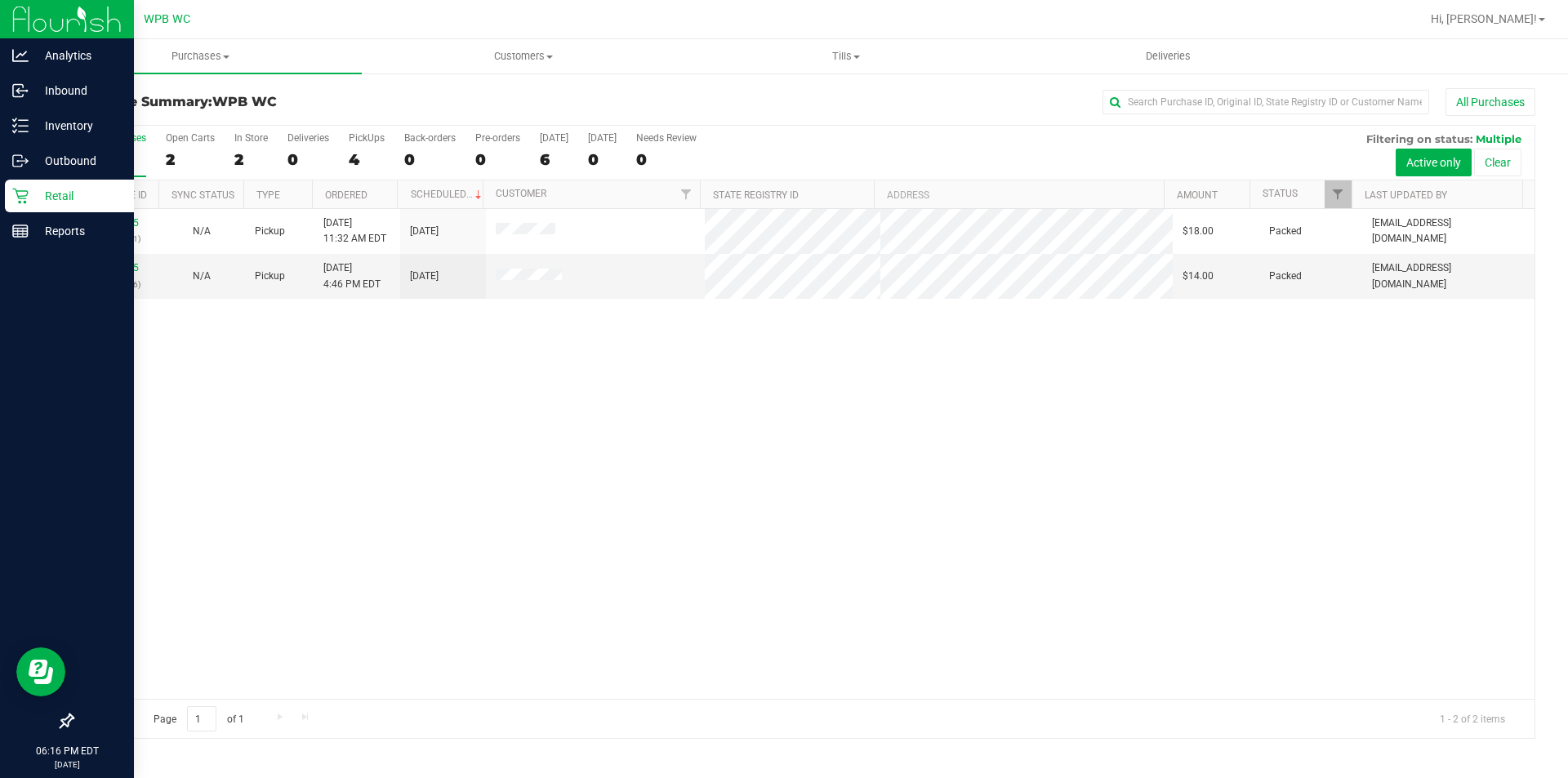
click at [56, 192] on p "Retail" at bounding box center [77, 196] width 98 height 20
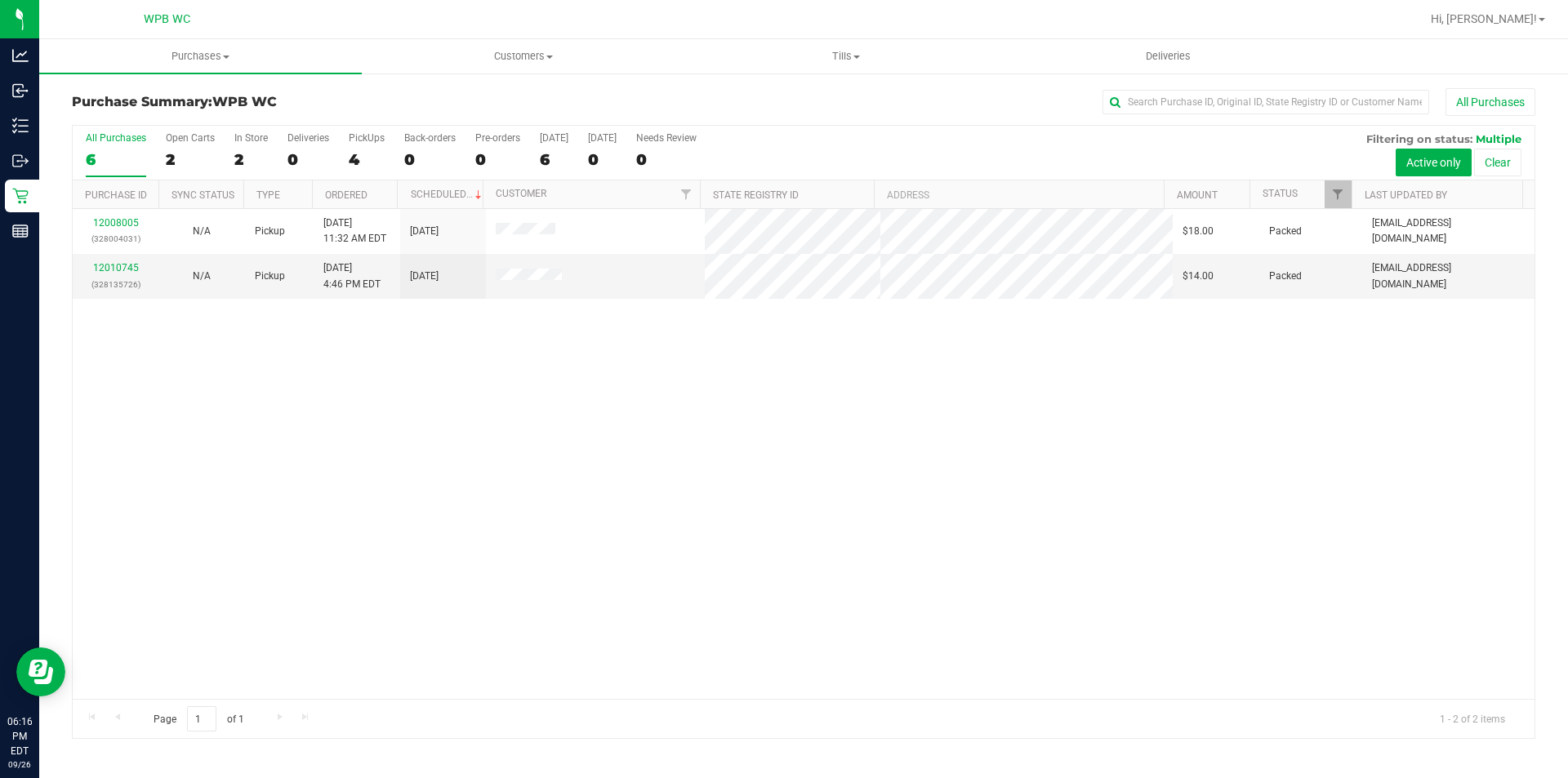
click at [315, 498] on div "12008005 (328004031) N/A Pickup [DATE] 11:32 AM EDT 9/26/2025 $18.00 Packed [EM…" at bounding box center [804, 454] width 1462 height 490
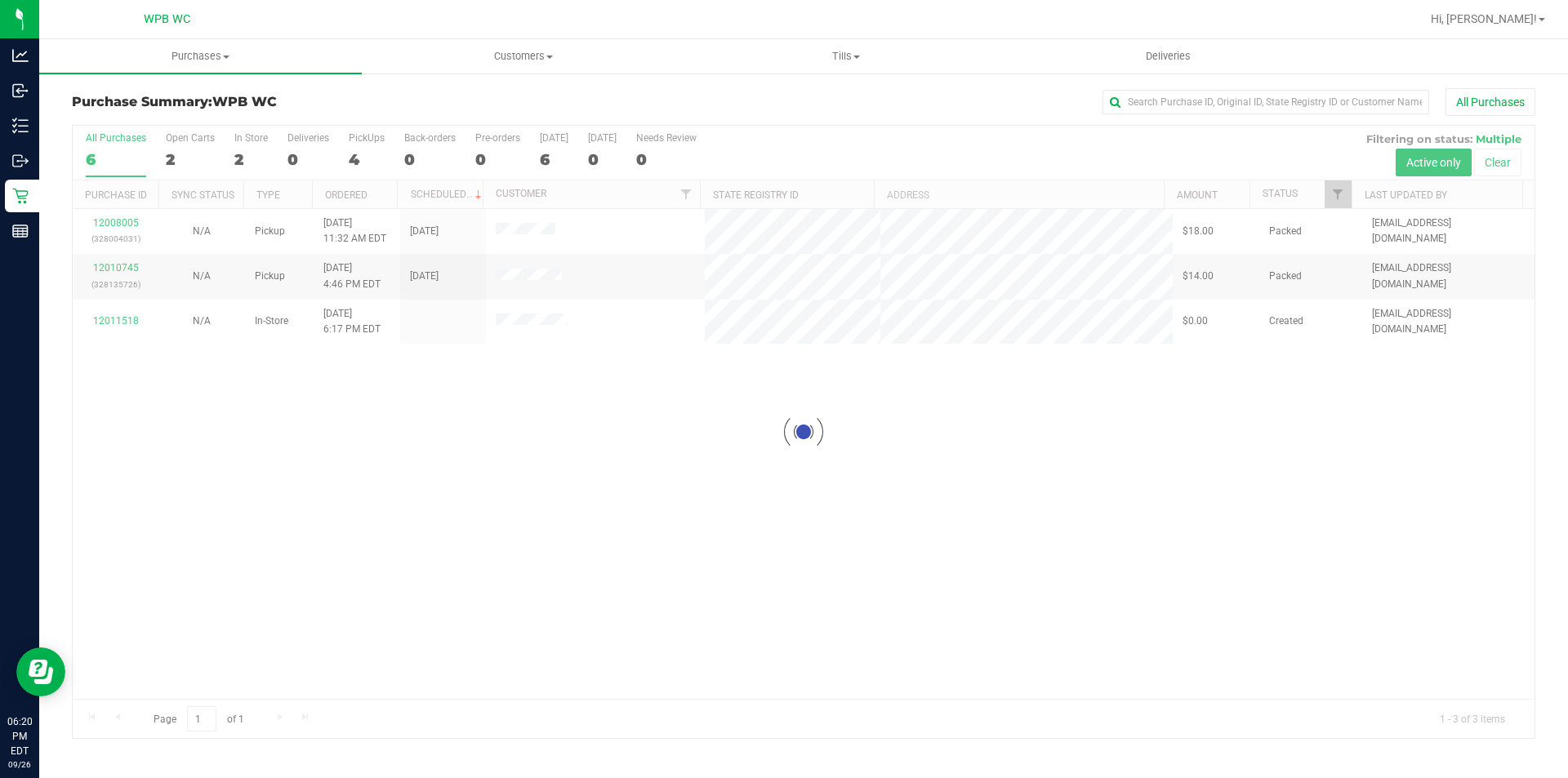
drag, startPoint x: 476, startPoint y: 567, endPoint x: 474, endPoint y: 533, distance: 34.1
click at [479, 567] on div at bounding box center [804, 432] width 1462 height 612
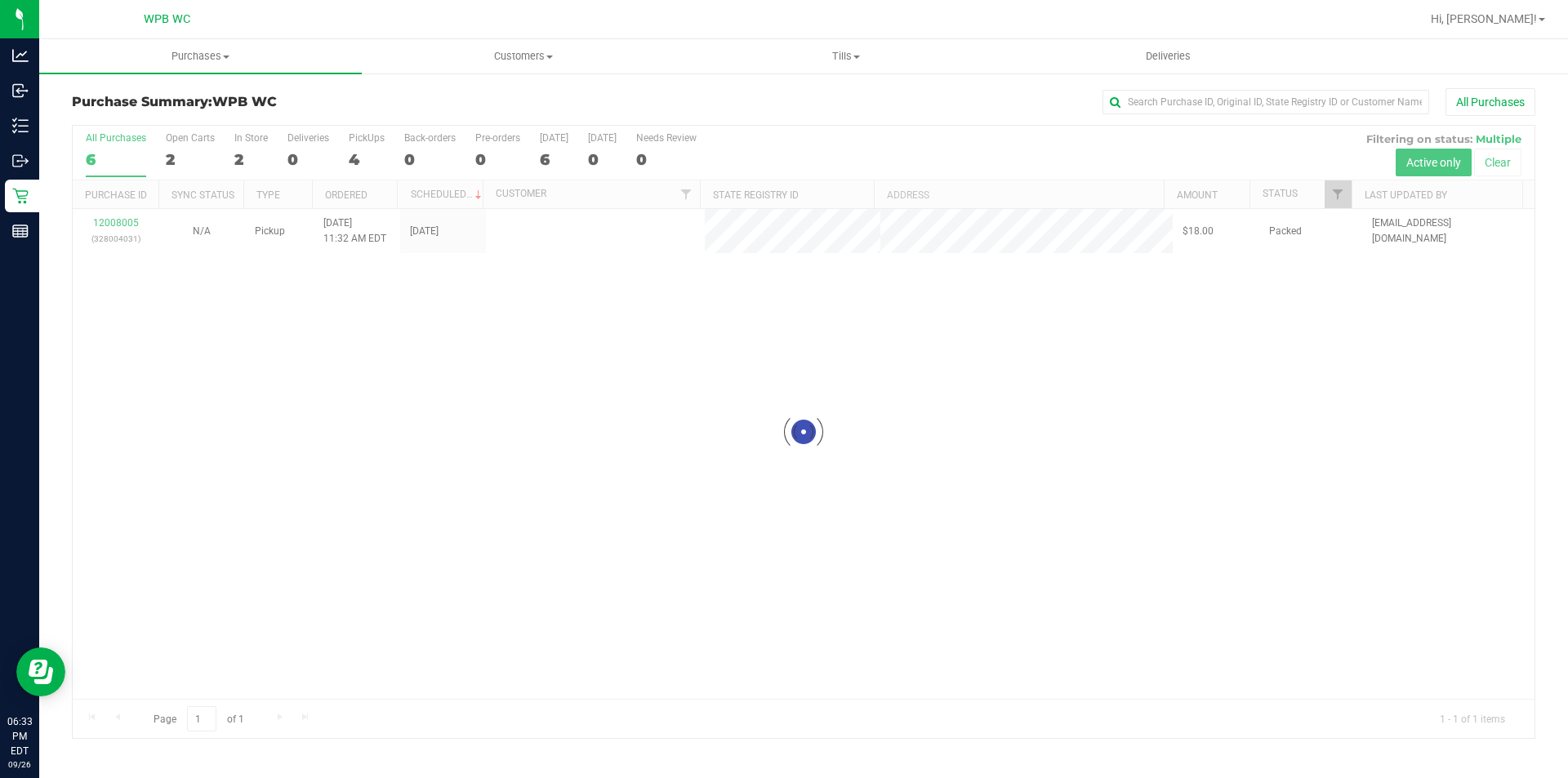
click at [990, 444] on div at bounding box center [804, 432] width 1462 height 612
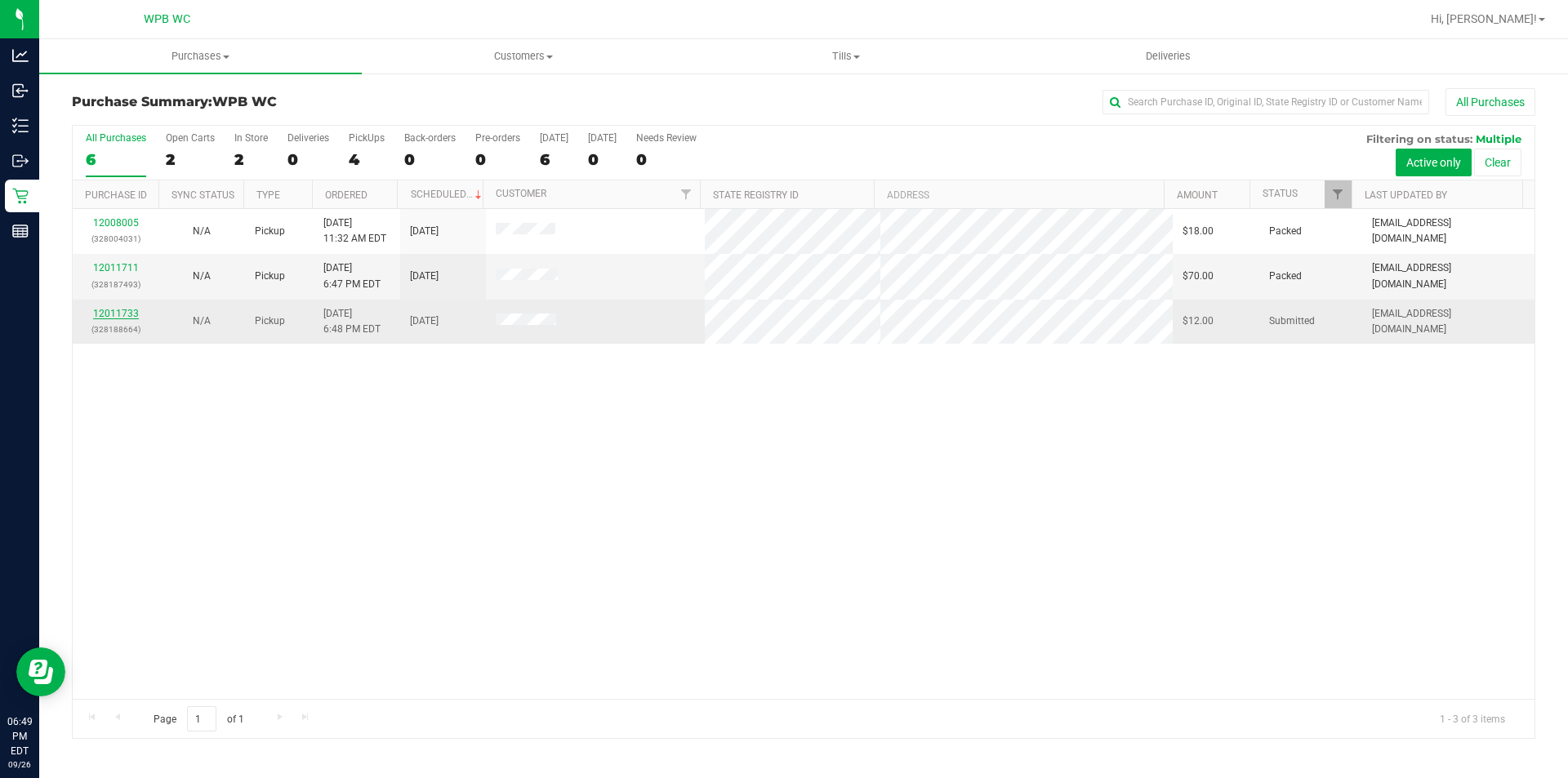
click at [127, 313] on link "12011733" at bounding box center [115, 313] width 46 height 11
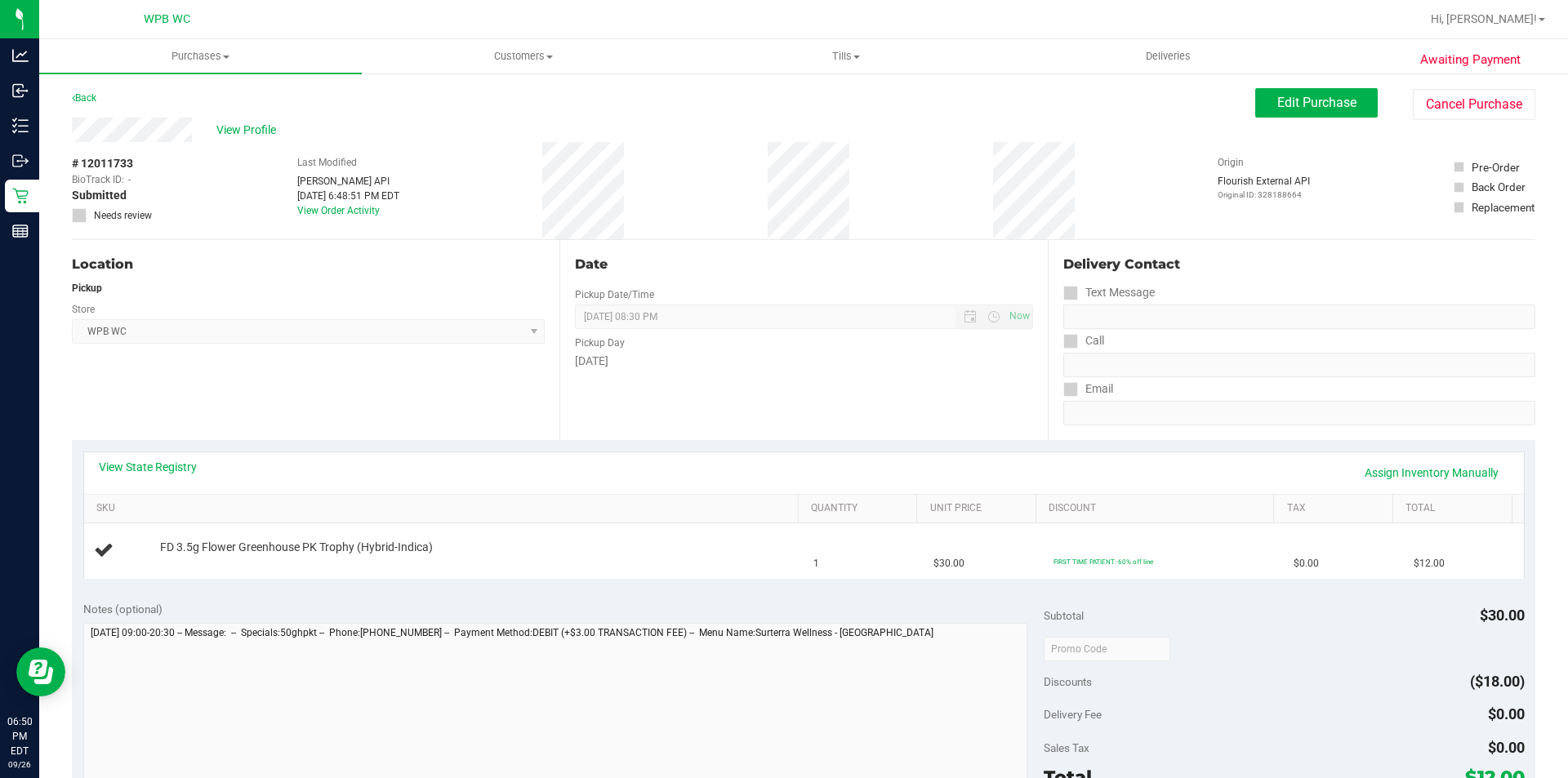
click at [617, 591] on div "Notes (optional) Subtotal $30.00 Discounts ($18.00) Delivery Fee $0.00 Sales Ta…" at bounding box center [804, 736] width 1464 height 294
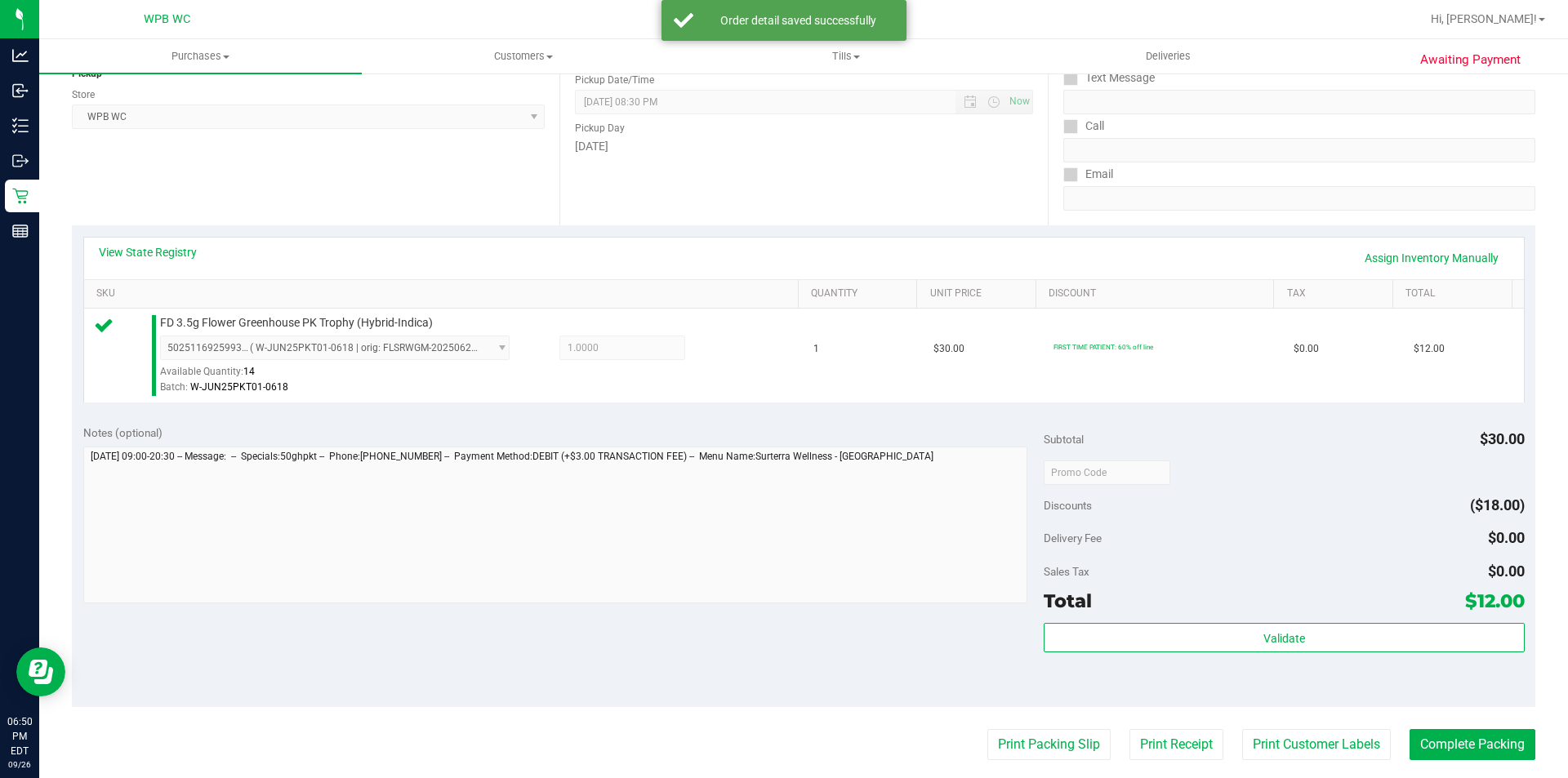
scroll to position [490, 0]
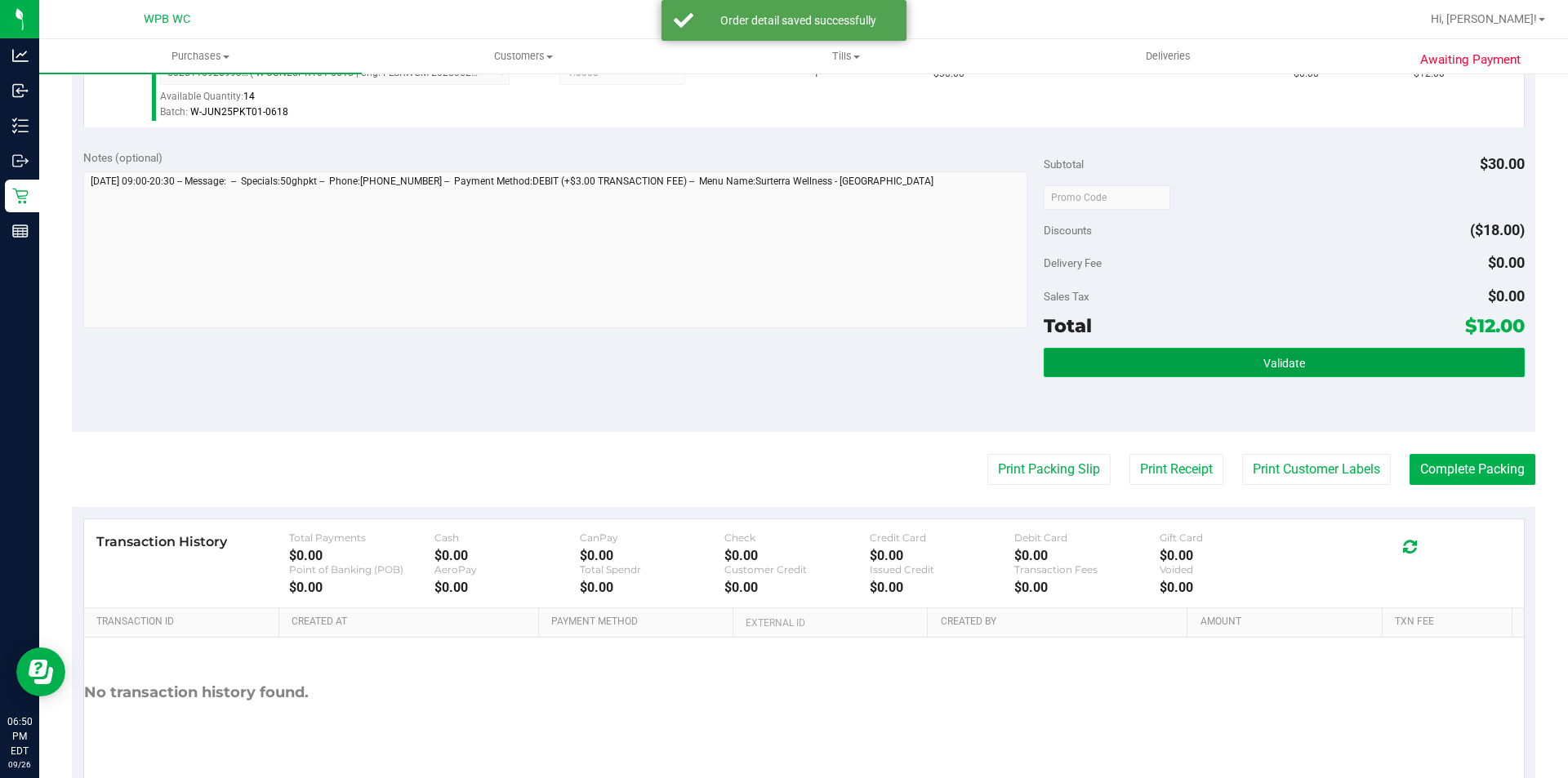
click at [1294, 370] on button "Validate" at bounding box center [1284, 363] width 480 height 29
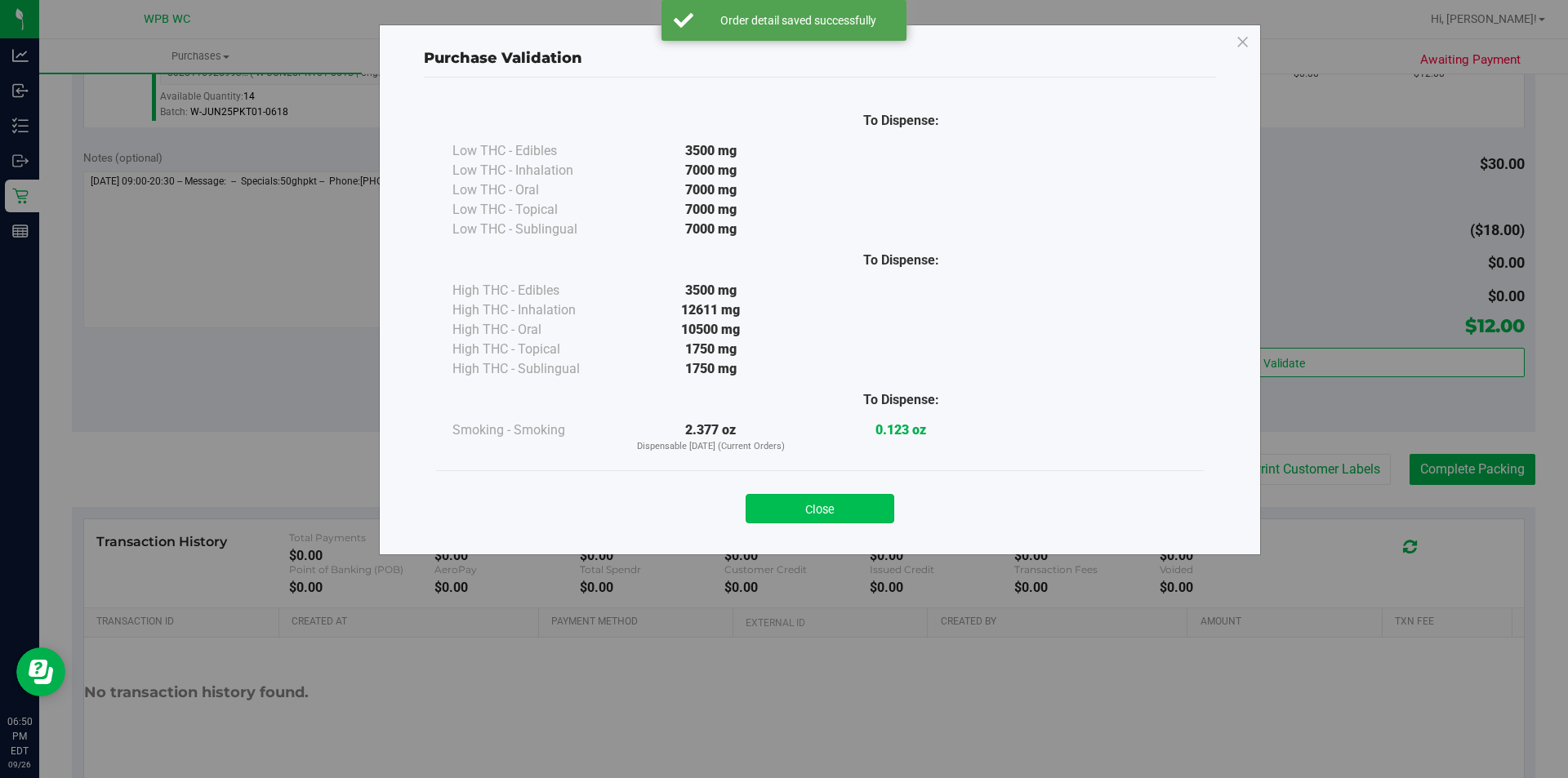
click at [881, 507] on button "Close" at bounding box center [820, 509] width 148 height 29
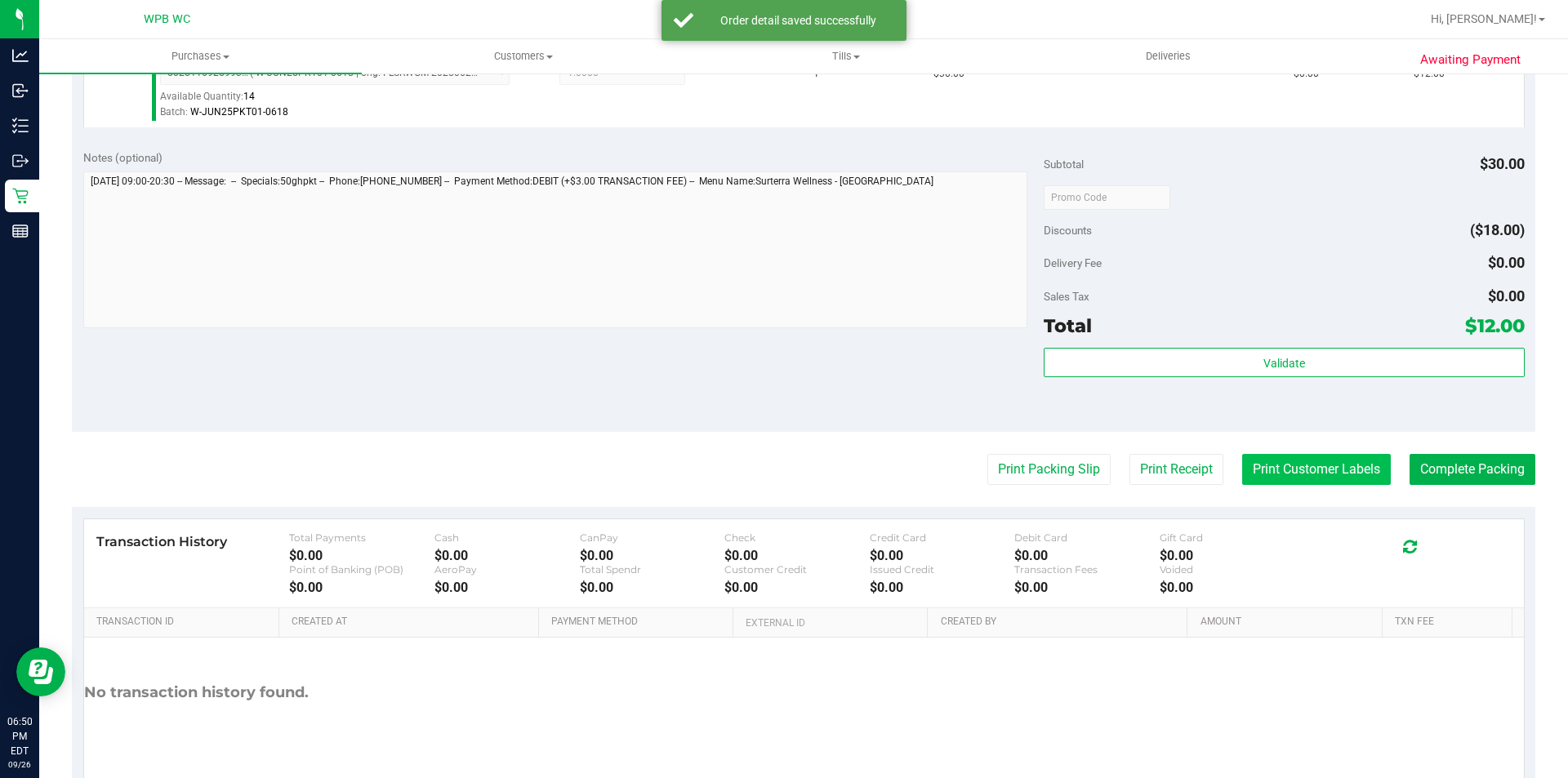
click at [1264, 467] on button "Print Customer Labels" at bounding box center [1316, 470] width 148 height 31
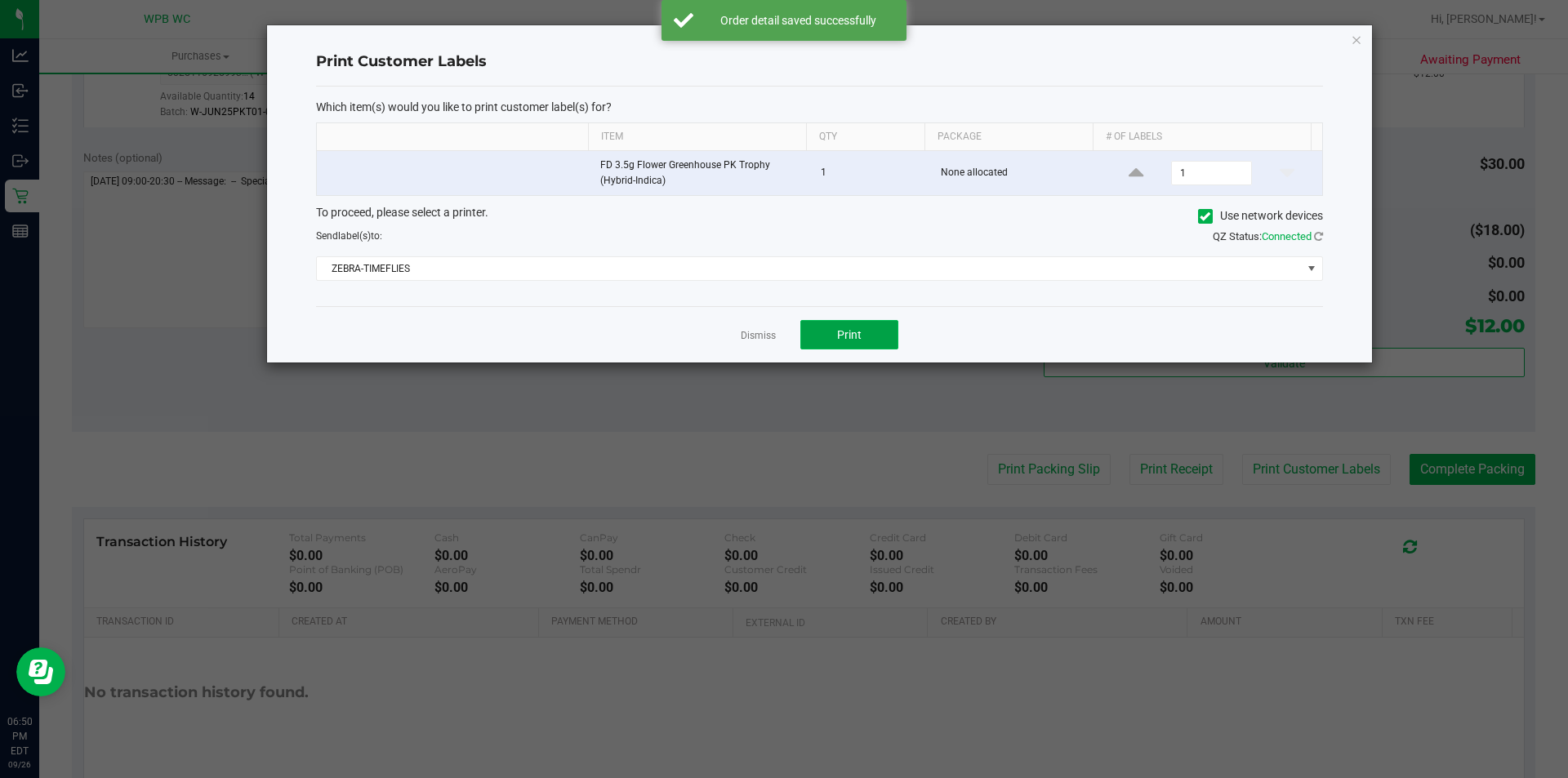
click at [852, 336] on span "Print" at bounding box center [849, 335] width 24 height 13
click at [764, 330] on link "Dismiss" at bounding box center [758, 337] width 35 height 14
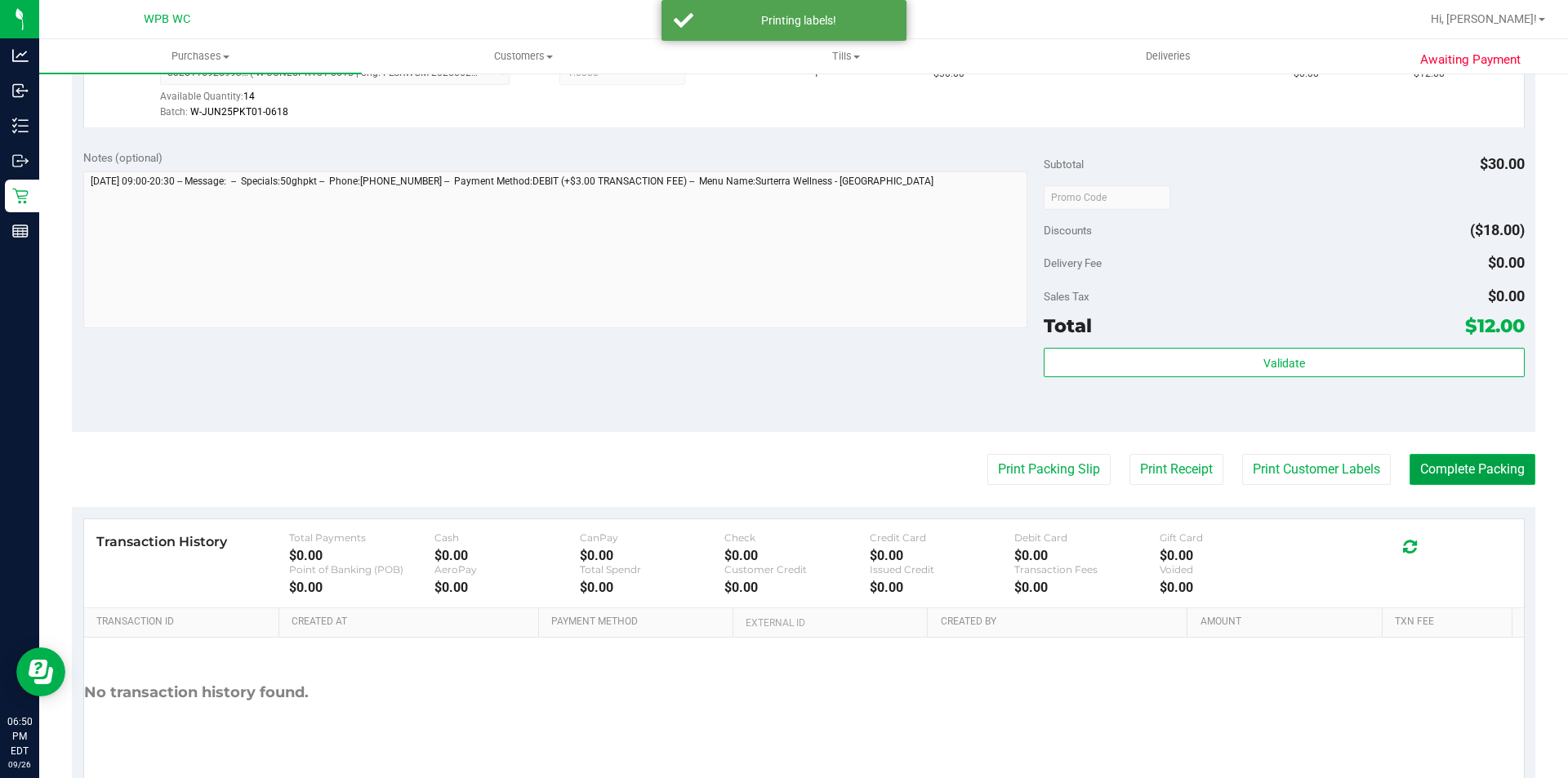
click at [1450, 474] on button "Complete Packing" at bounding box center [1472, 470] width 126 height 31
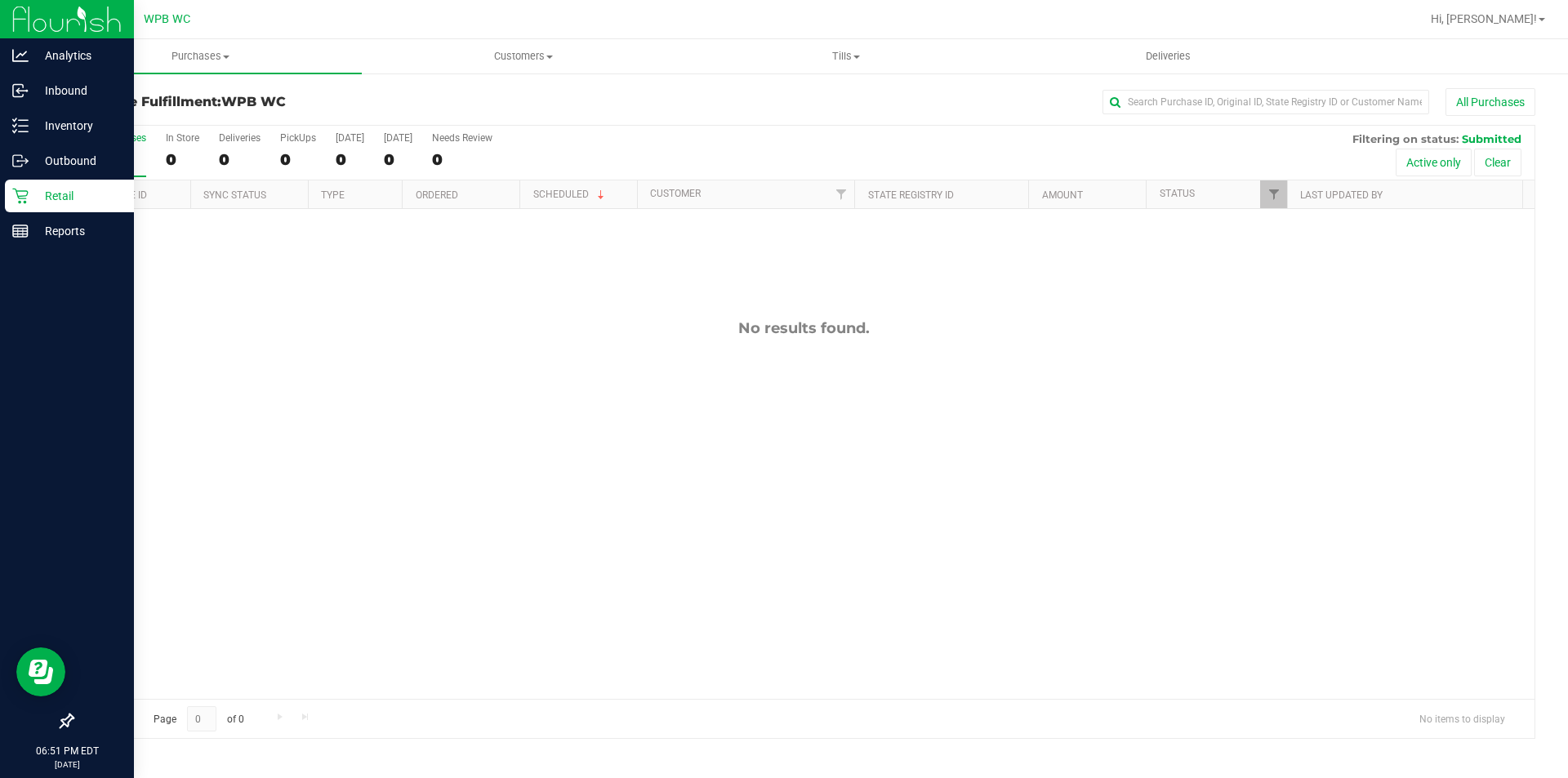
click at [42, 199] on p "Retail" at bounding box center [77, 196] width 98 height 20
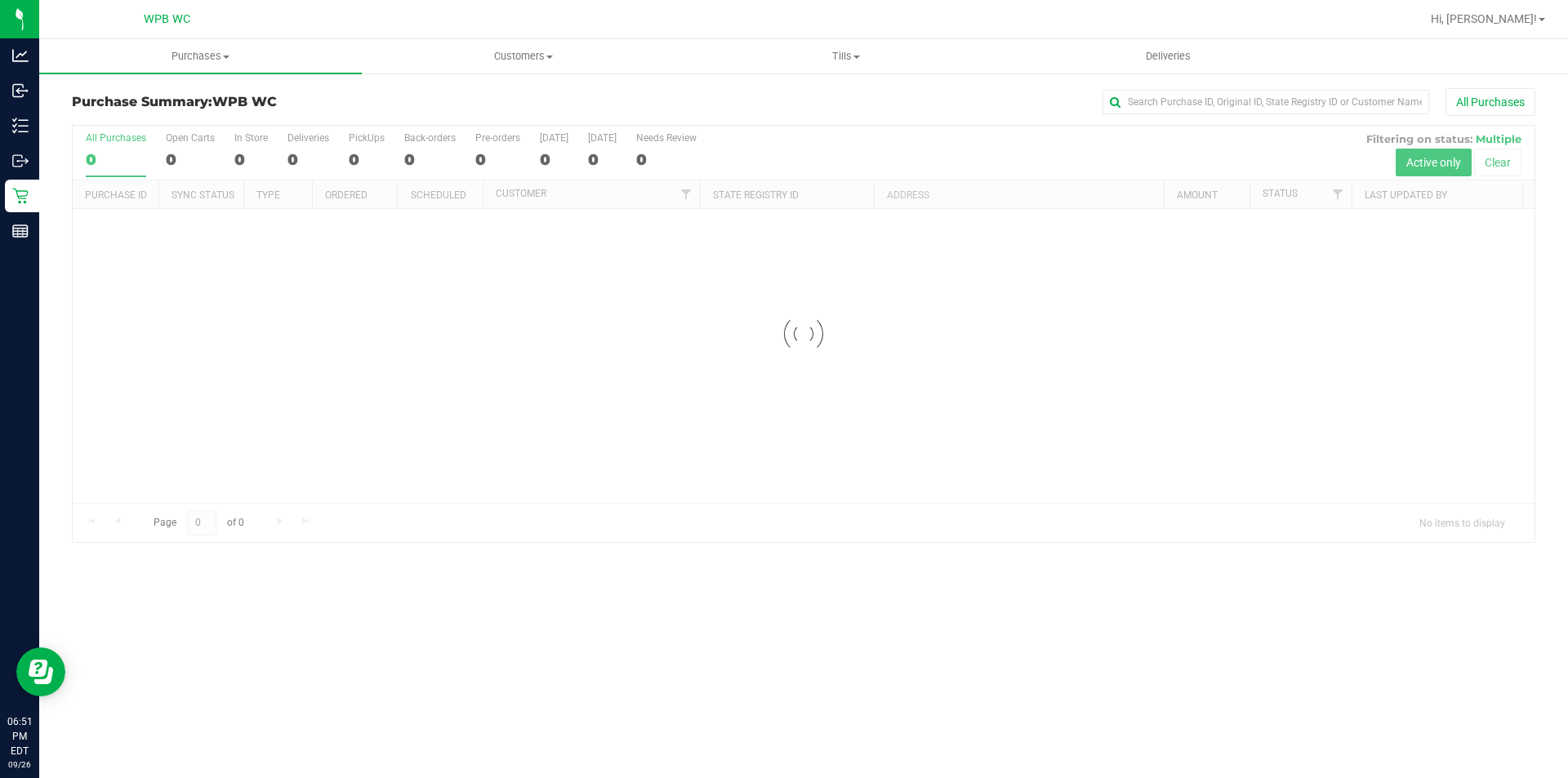
click at [619, 460] on div at bounding box center [804, 334] width 1462 height 416
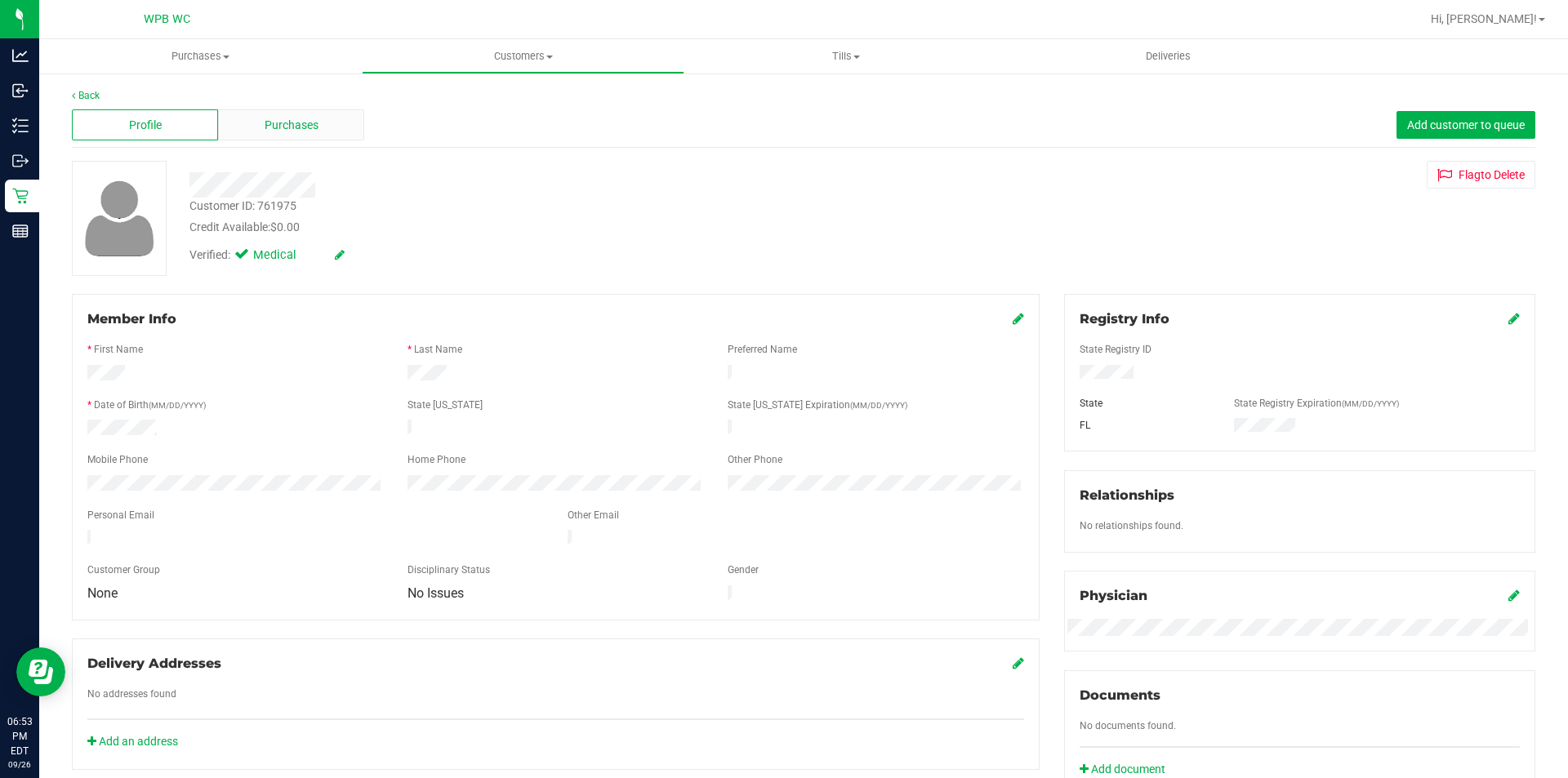
click at [321, 134] on div "Purchases" at bounding box center [291, 125] width 147 height 31
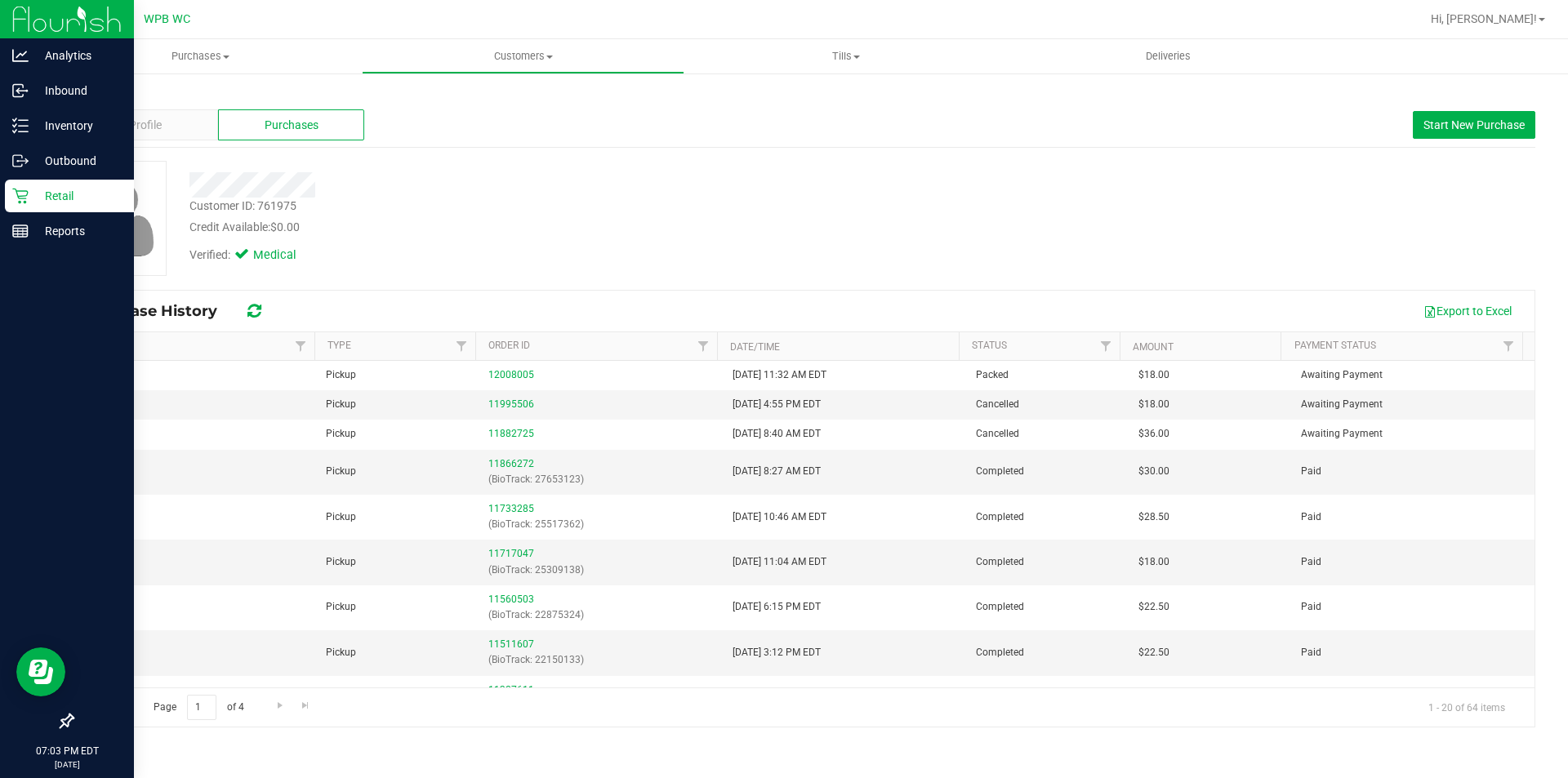
click at [14, 199] on icon at bounding box center [20, 196] width 16 height 16
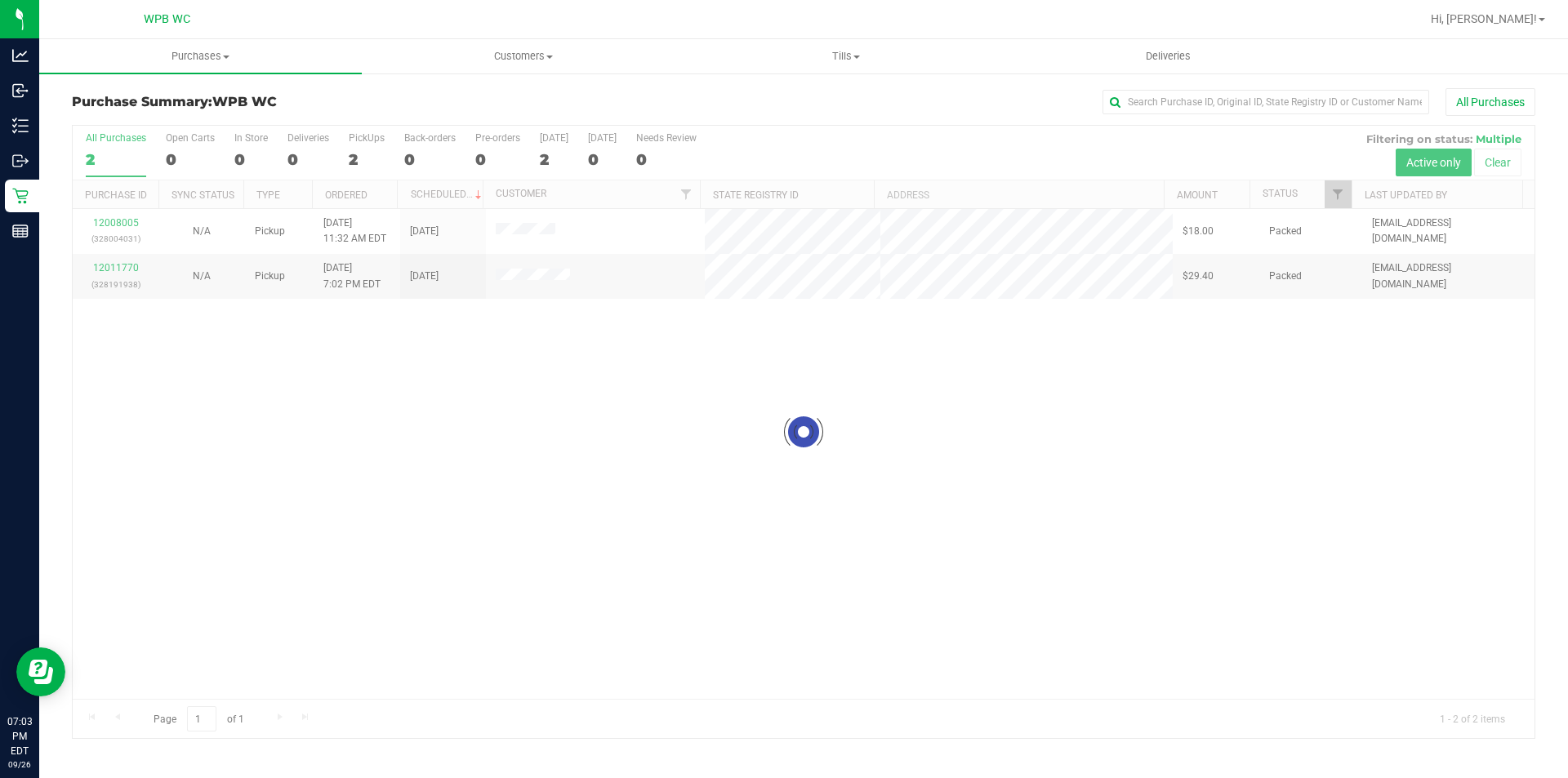
click at [871, 658] on div at bounding box center [804, 432] width 1462 height 612
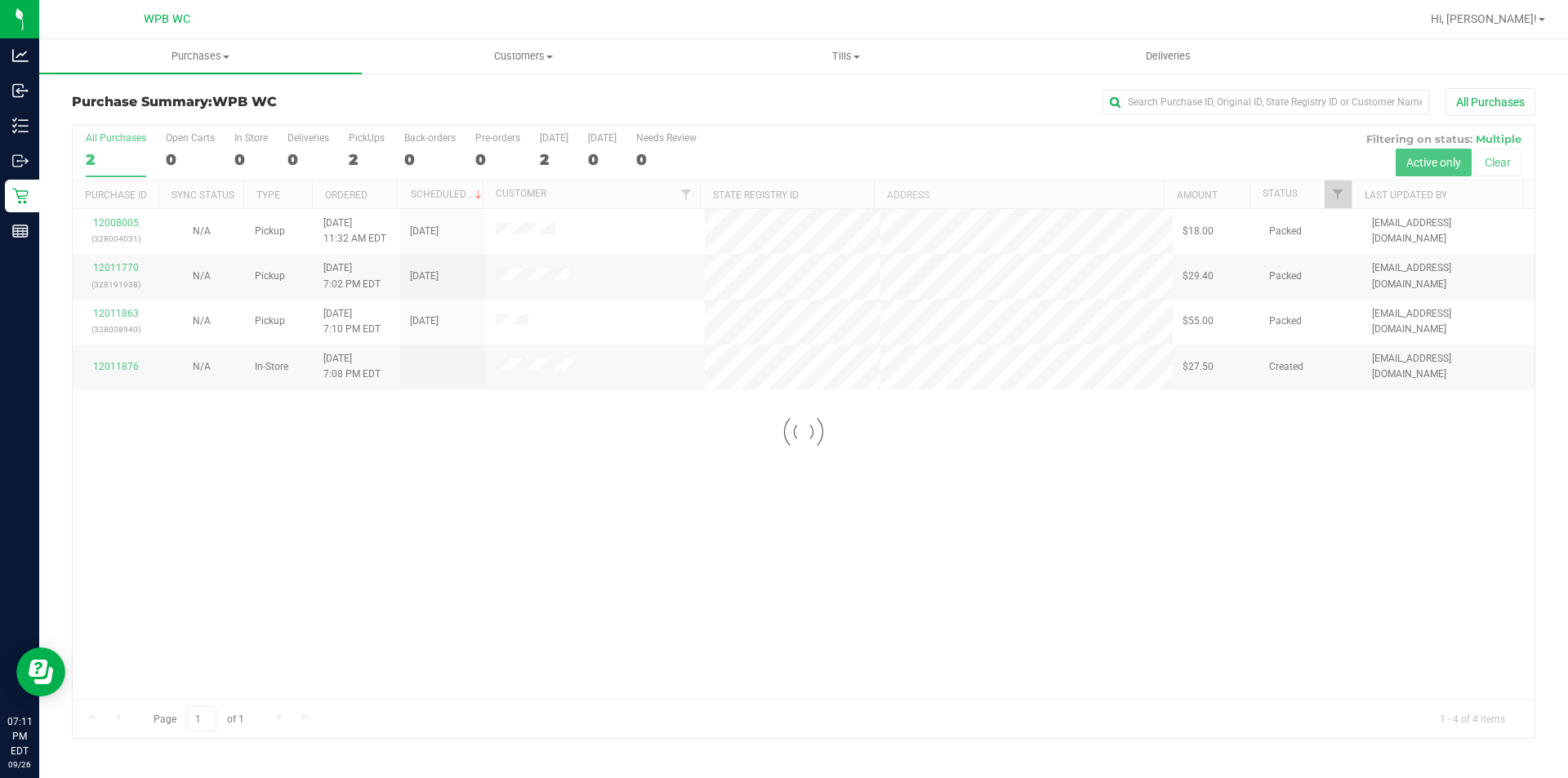
click at [1038, 566] on div at bounding box center [804, 432] width 1462 height 612
